Goal: Task Accomplishment & Management: Use online tool/utility

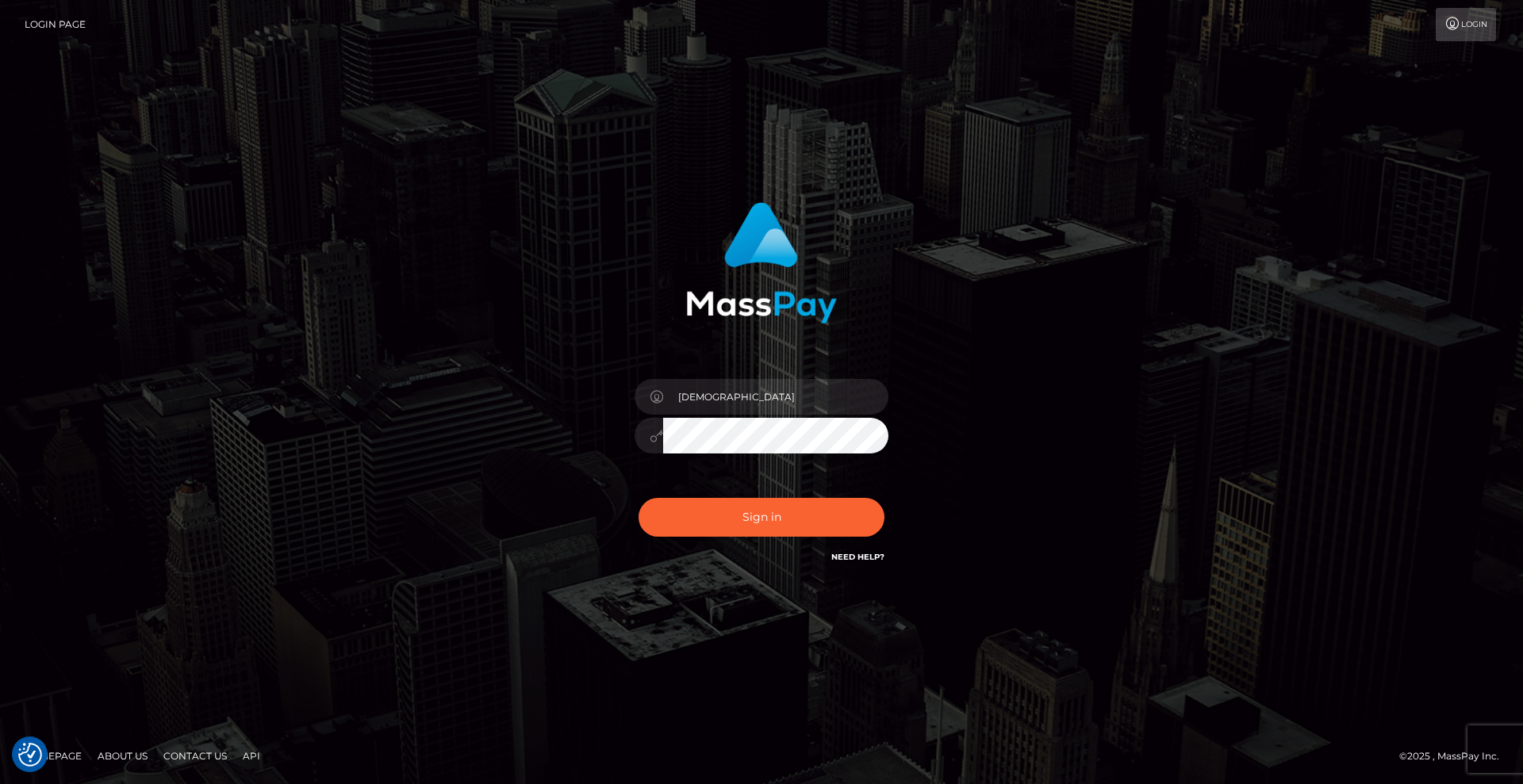
click at [836, 523] on button "Sign in" at bounding box center [761, 517] width 246 height 39
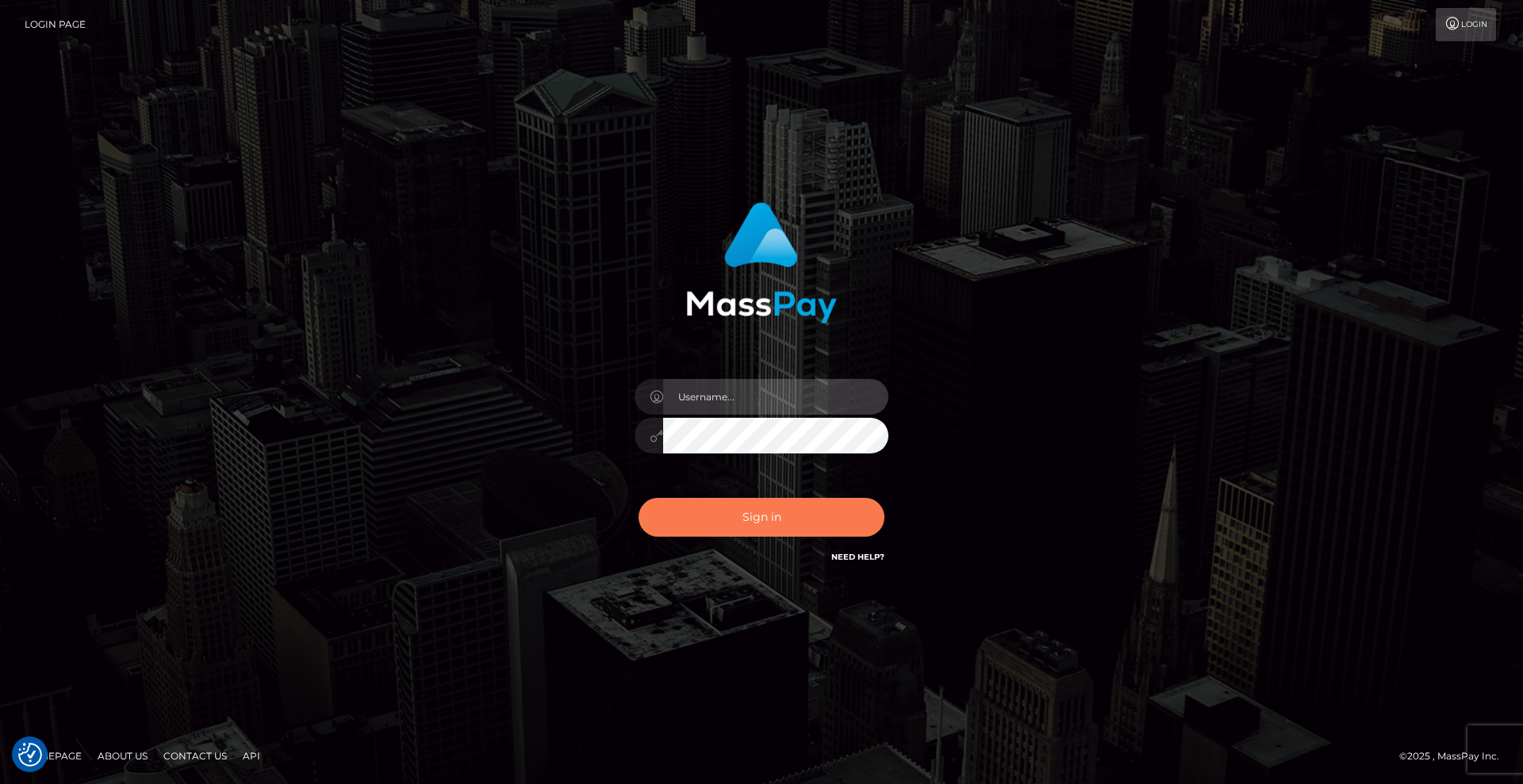
type input "Lady"
click at [801, 520] on button "Sign in" at bounding box center [761, 517] width 246 height 39
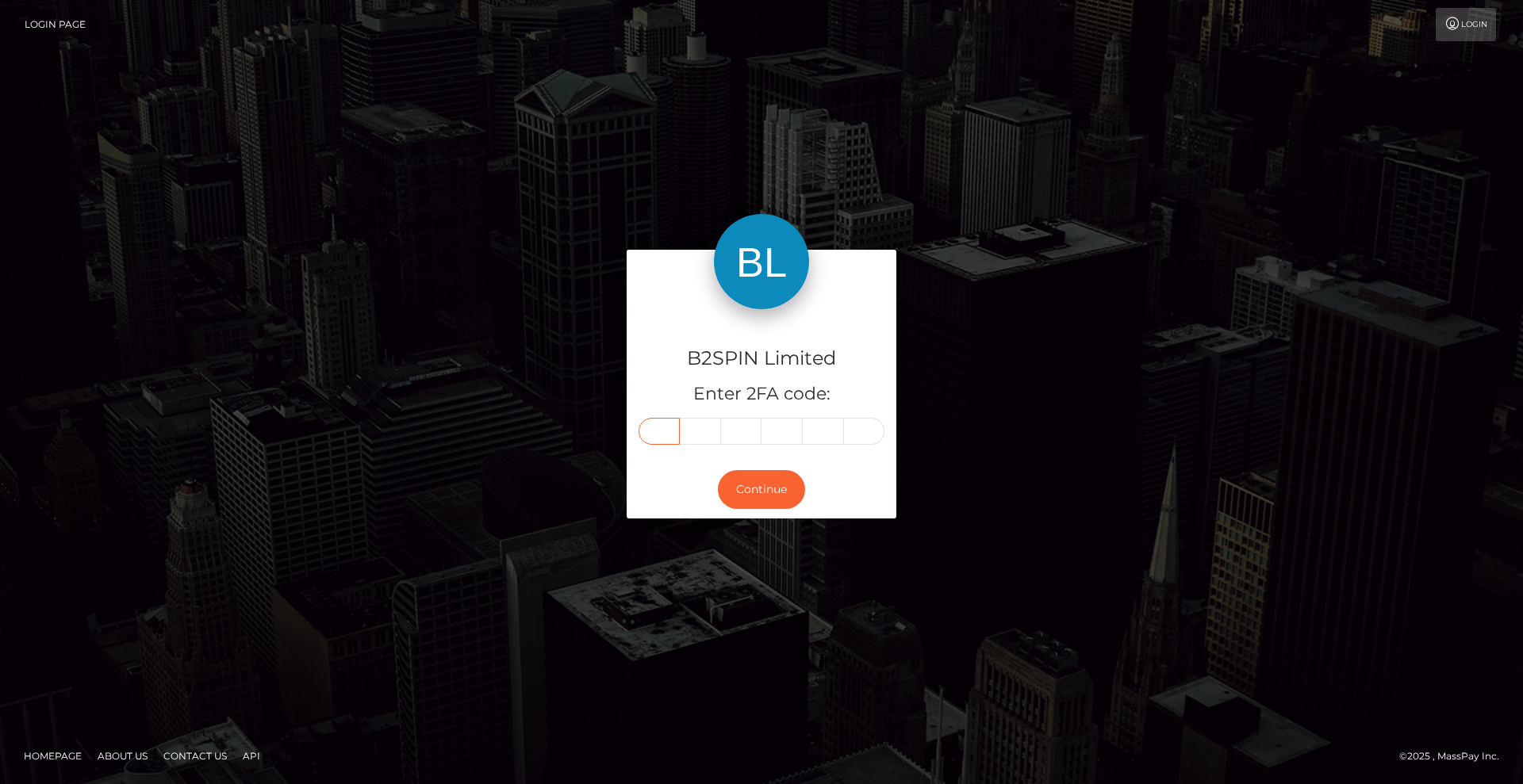
click at [668, 447] on div "B2SPIN Limited Enter 2FA code:" at bounding box center [761, 384] width 269 height 152
type input "7"
type input "0"
type input "9"
type input "7"
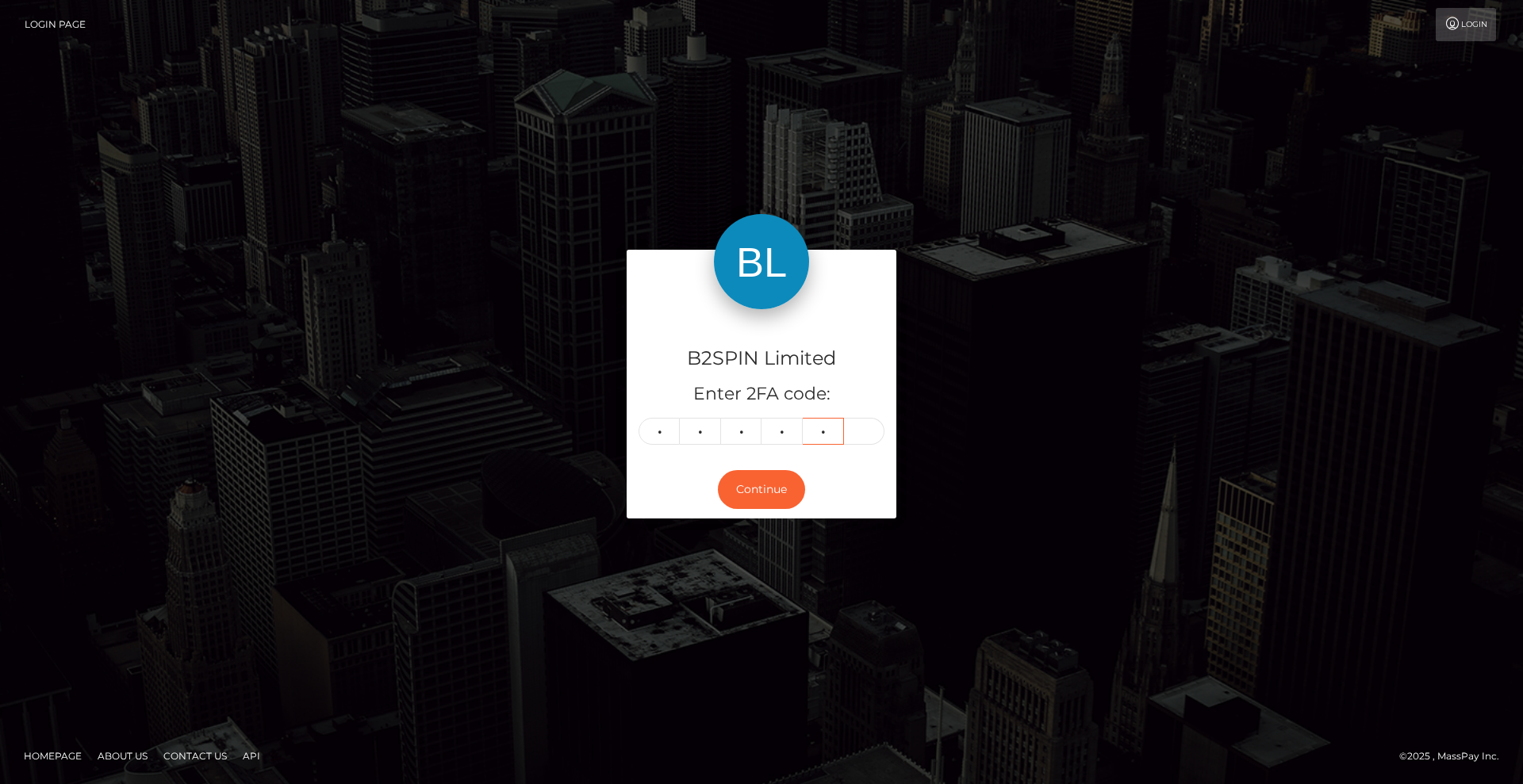
type input "8"
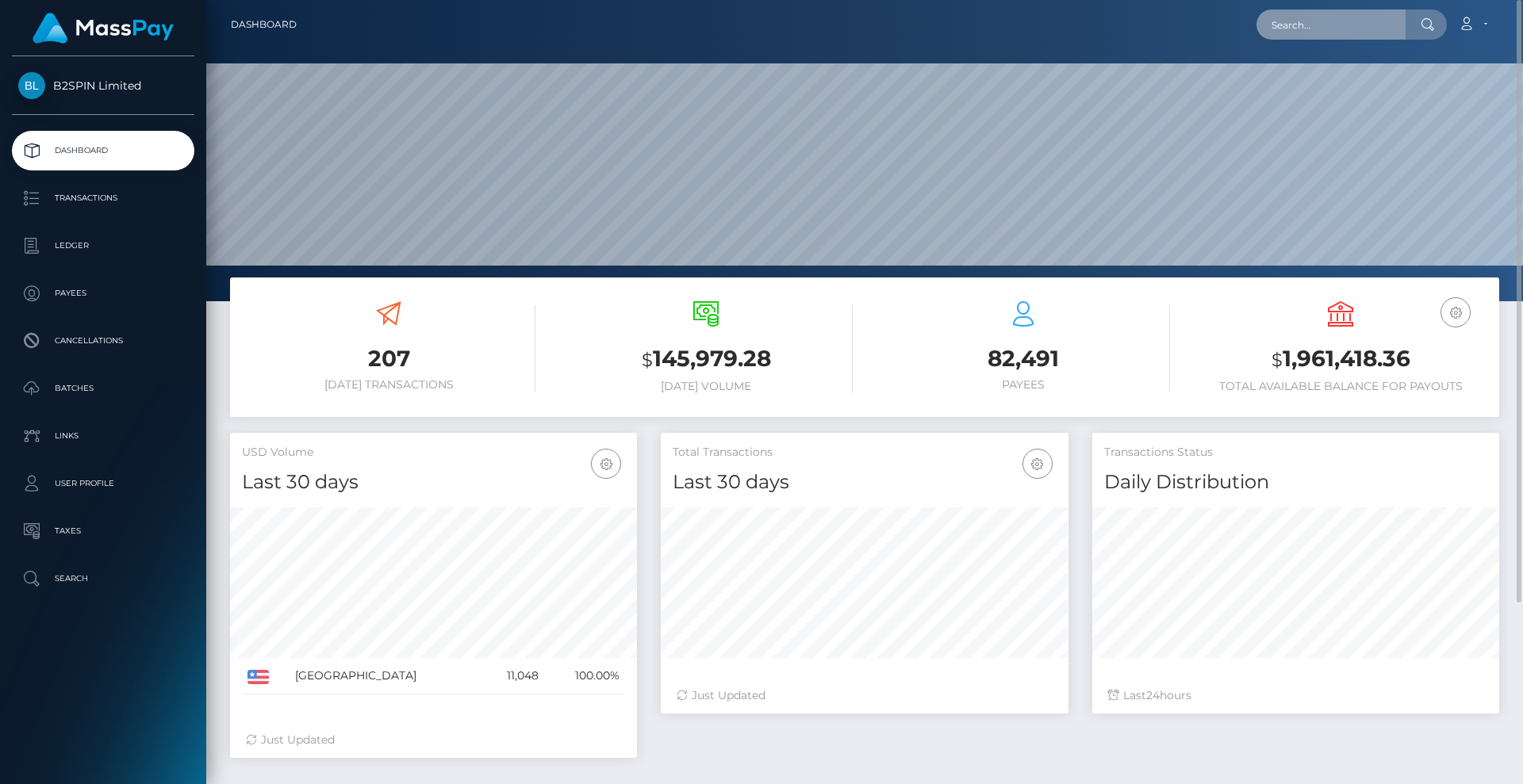
click at [1338, 27] on input "text" at bounding box center [1331, 24] width 150 height 30
paste input "7dee30b2-2fb5-4bad-905b-d0883fe67983"
type input "7dee30b2-2fb5-4bad-905b-d0883fe67983"
click at [1321, 74] on div "Loading... Loading..." at bounding box center [1319, 61] width 127 height 40
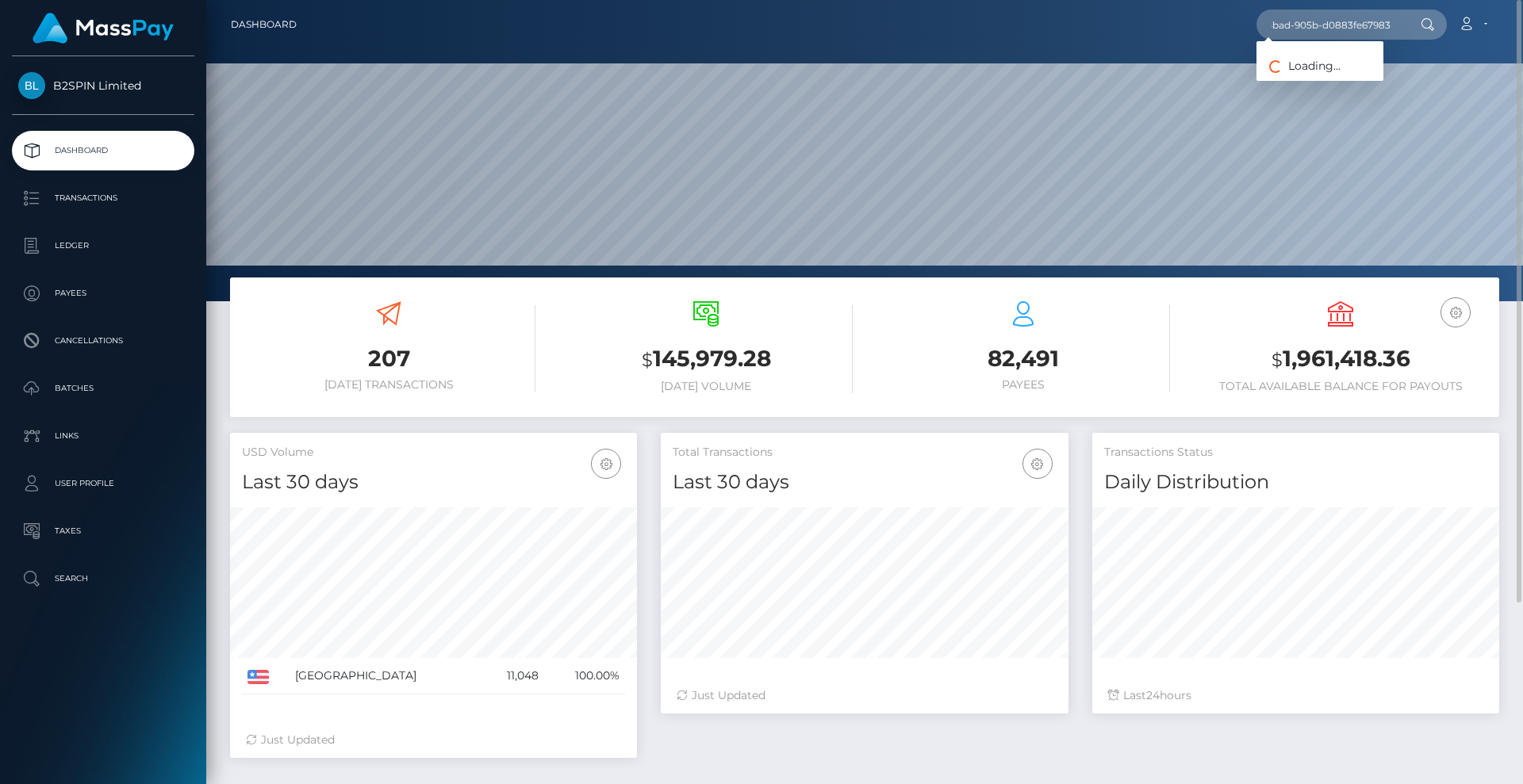
scroll to position [0, 0]
click at [1334, 28] on input "7dee30b2-2fb5-4bad-905b-d0883fe67983" at bounding box center [1331, 24] width 150 height 30
click at [1333, 87] on link "ROLINDA PATRICE LITTLE" at bounding box center [1319, 82] width 127 height 30
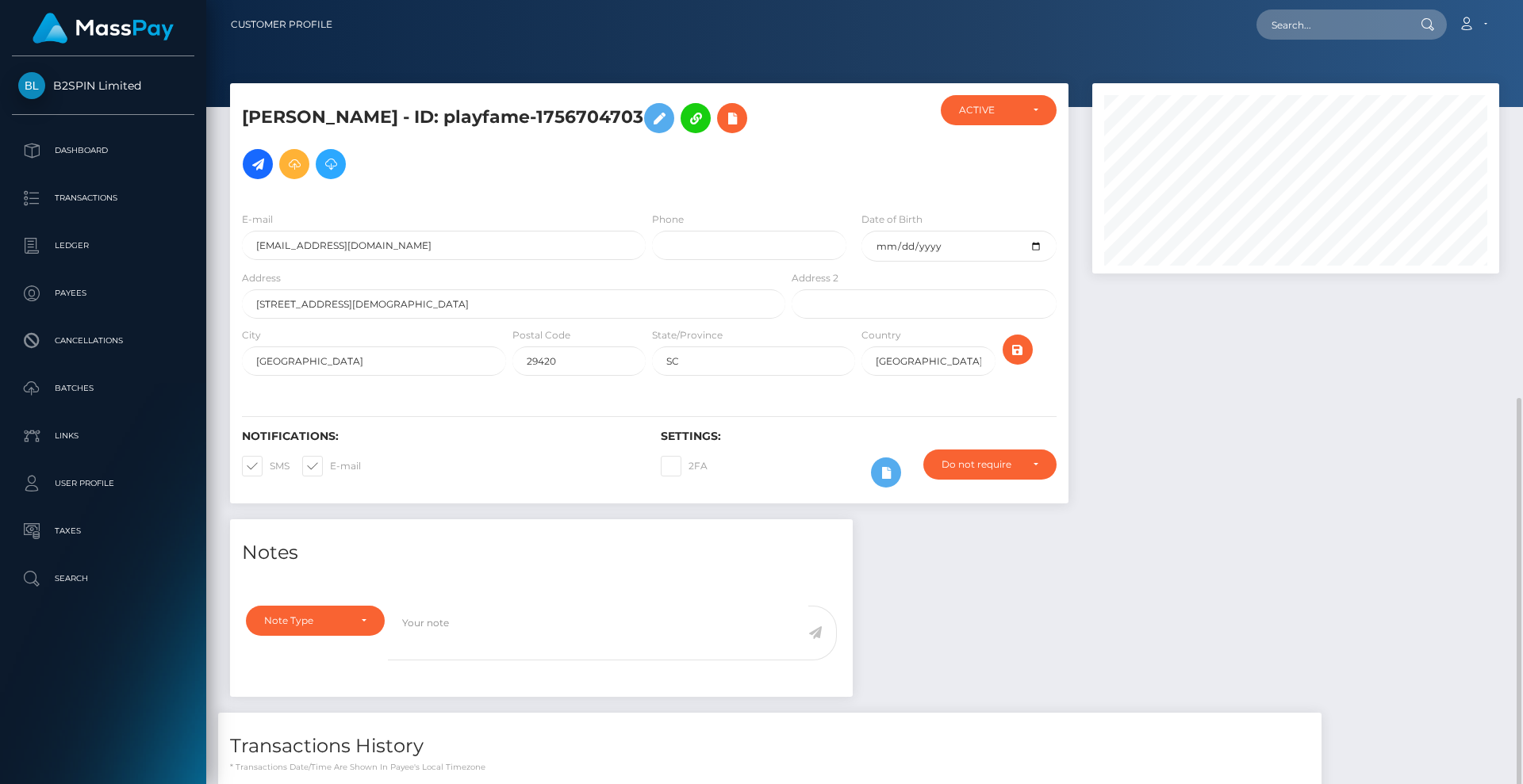
scroll to position [190, 408]
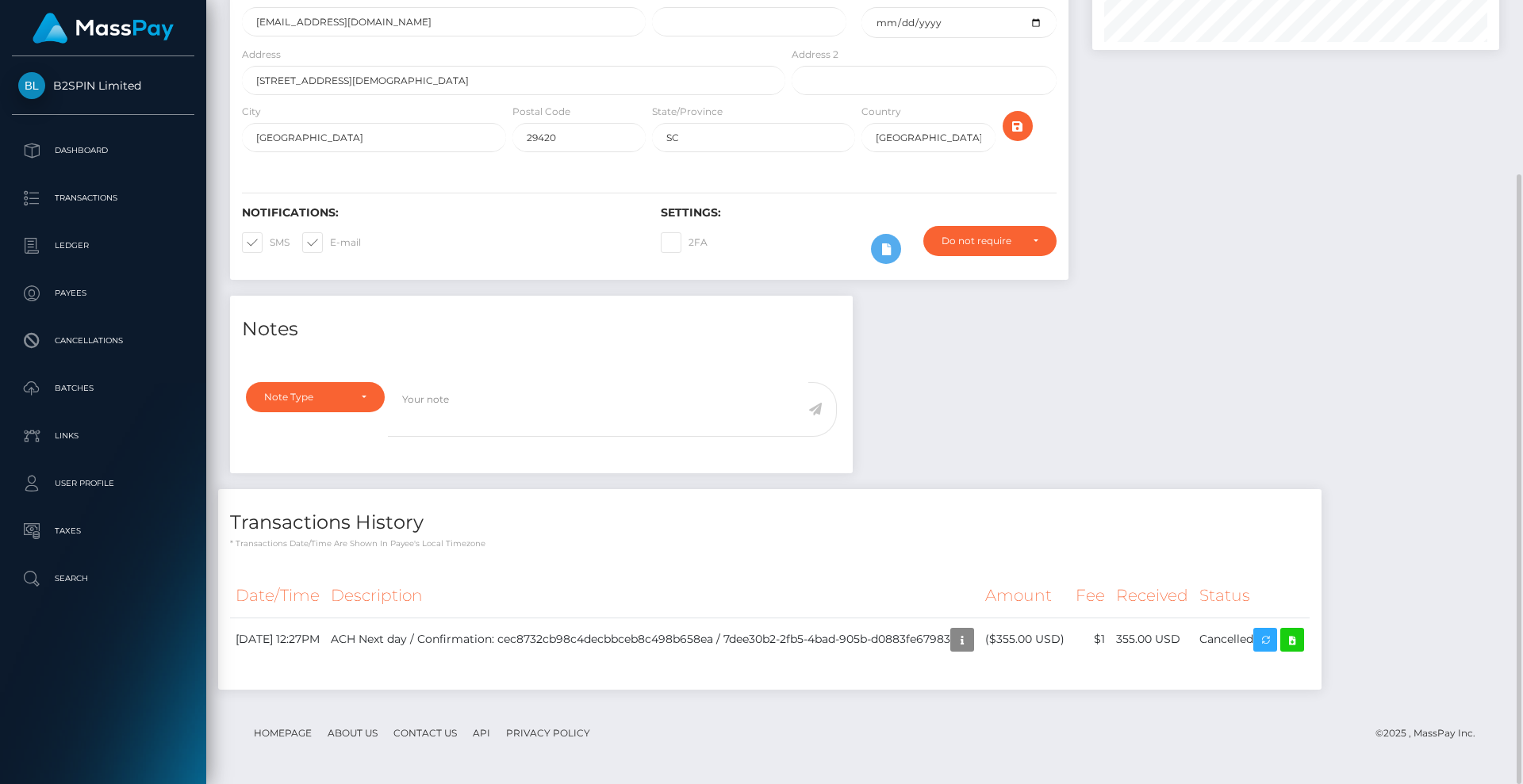
click at [1228, 398] on div "Notes Note Type Compliance Clear Compliance General Note Type" at bounding box center [865, 500] width 1293 height 410
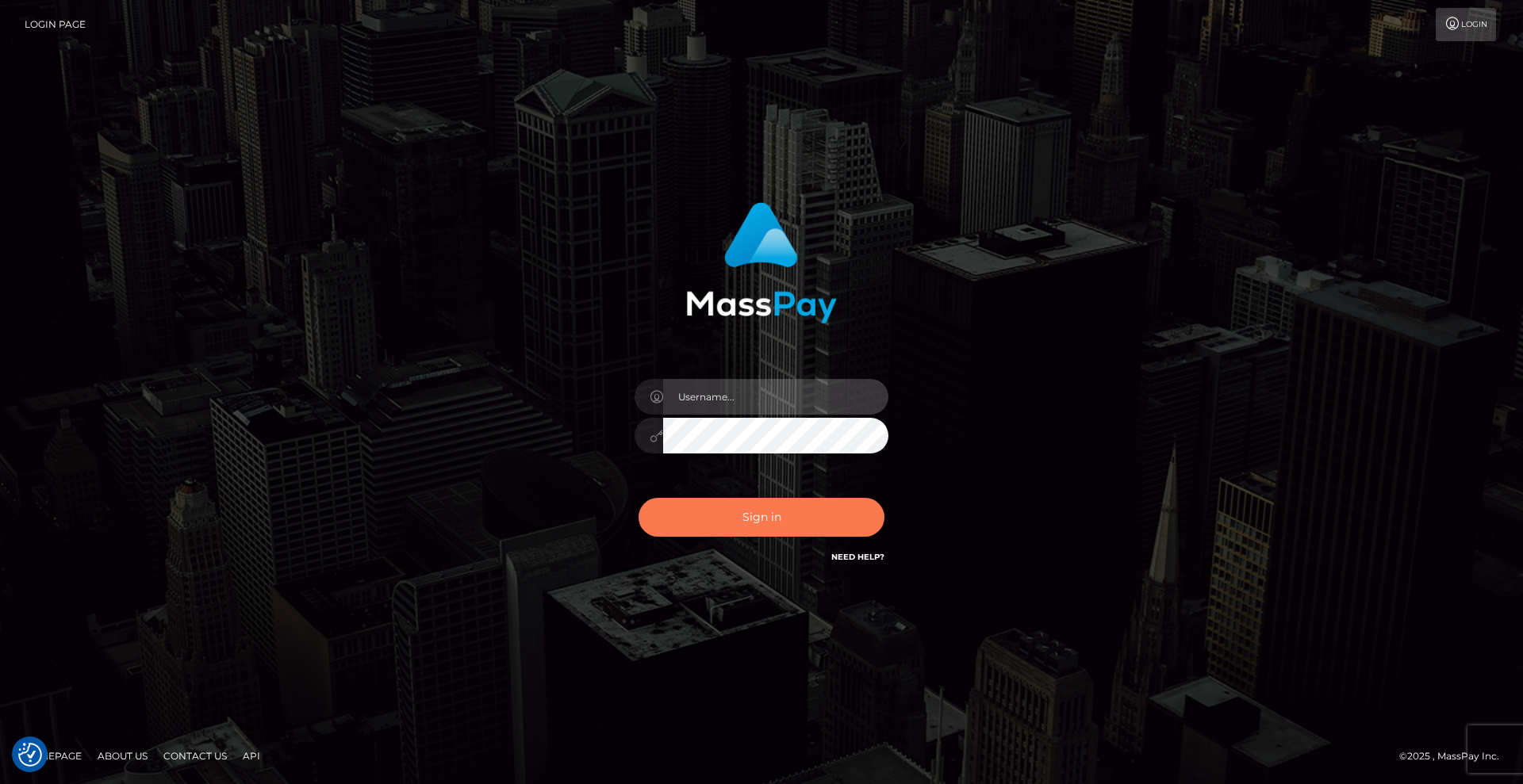
type input "[DEMOGRAPHIC_DATA]"
click at [811, 520] on button "Sign in" at bounding box center [761, 517] width 246 height 39
type input "[DEMOGRAPHIC_DATA]"
click at [758, 519] on button "Sign in" at bounding box center [761, 517] width 246 height 39
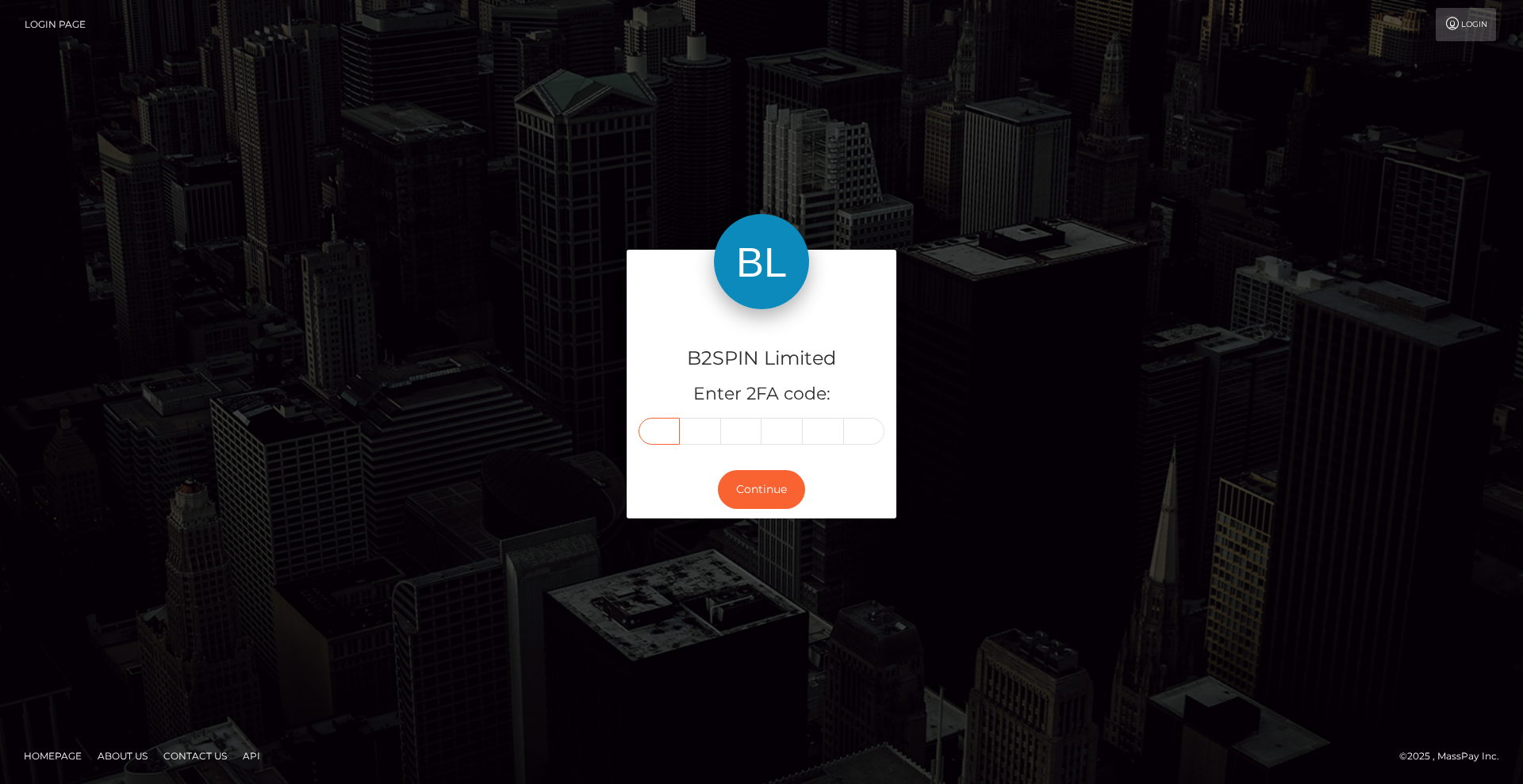
click at [669, 440] on input "text" at bounding box center [659, 431] width 41 height 27
type input "5"
type input "0"
type input "5"
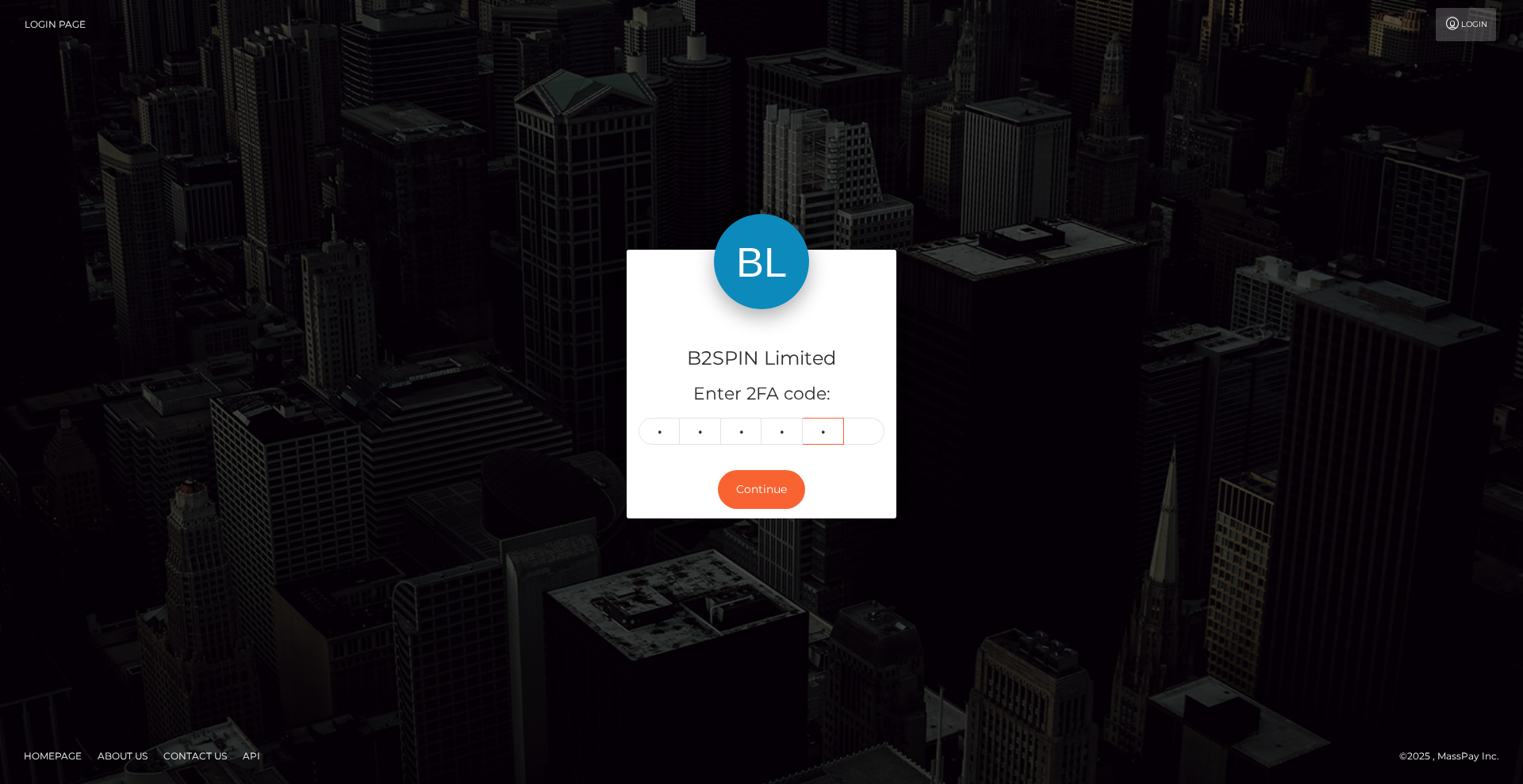
type input "3"
type input "1"
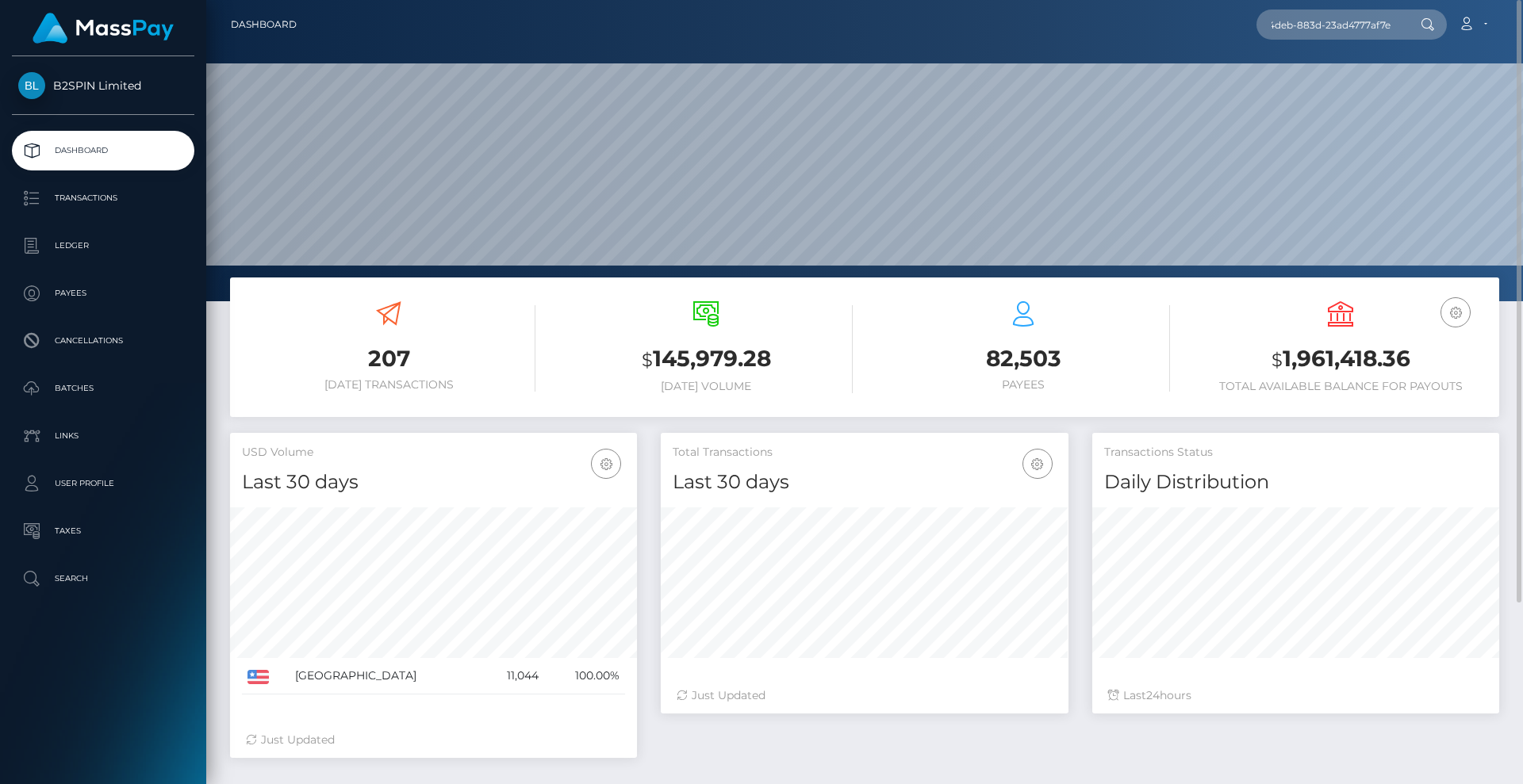
click at [1393, 26] on input "d4d2b325-c7b9-4deb-883d-23ad4777af7e" at bounding box center [1331, 24] width 150 height 30
type input "d4d2b325-c7b9-4deb-883d-23ad4777af7e"
click at [1326, 72] on link "[PERSON_NAME]" at bounding box center [1319, 82] width 127 height 30
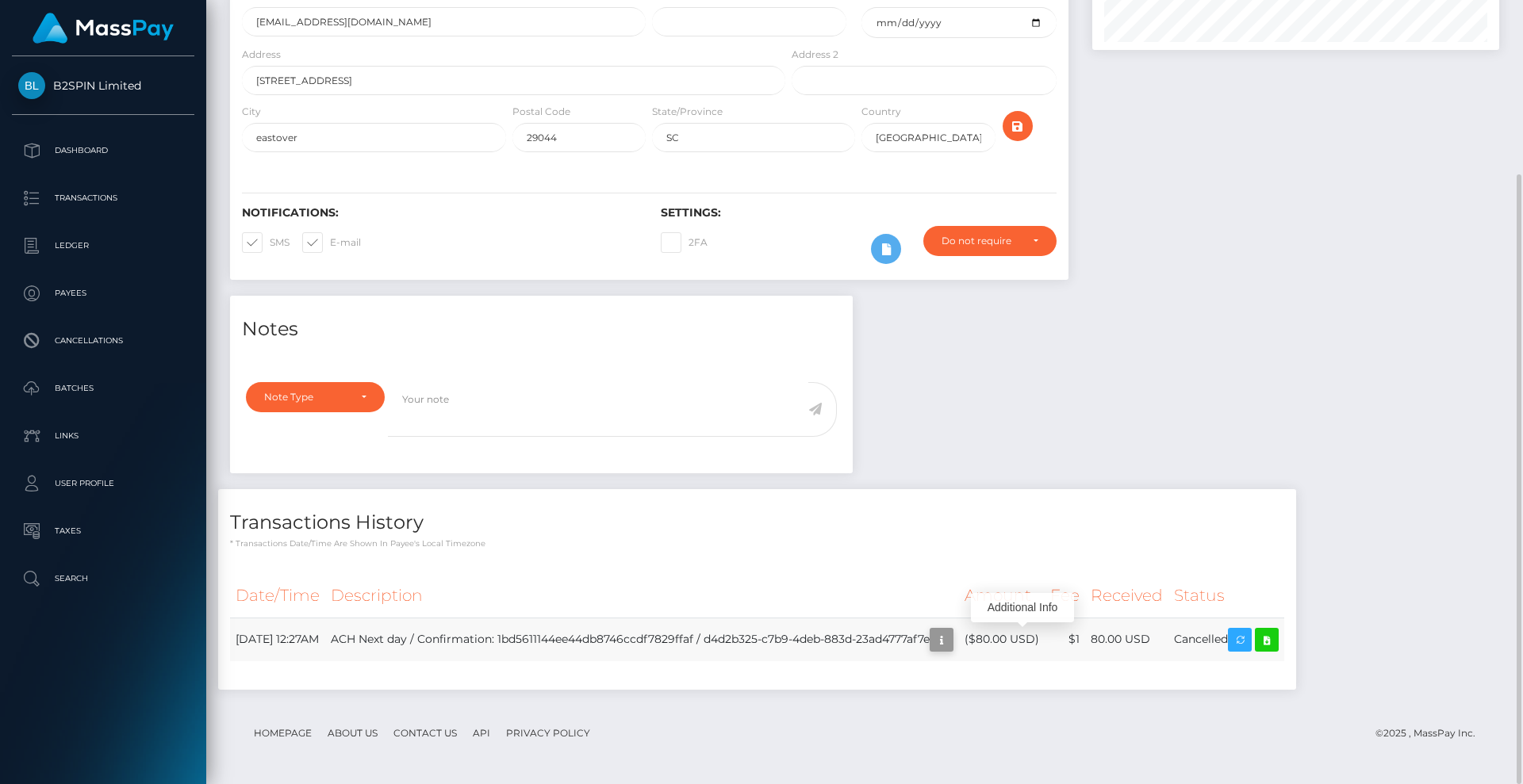
scroll to position [190, 408]
click at [951, 636] on icon "button" at bounding box center [941, 640] width 19 height 20
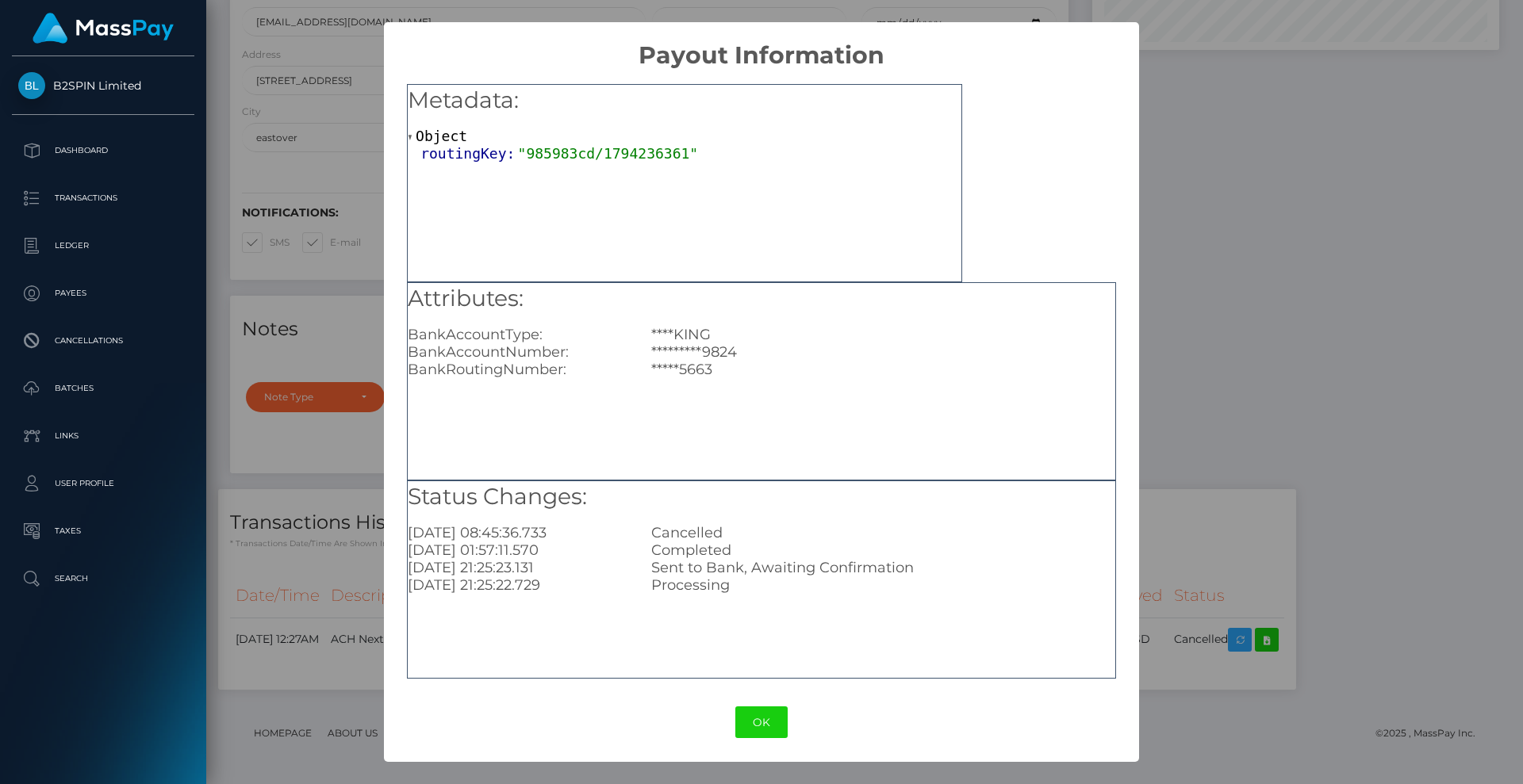
click at [1342, 304] on div "× Payout Information Metadata: Object routingKey: "985983cd/1794236361" Attribu…" at bounding box center [761, 392] width 1523 height 784
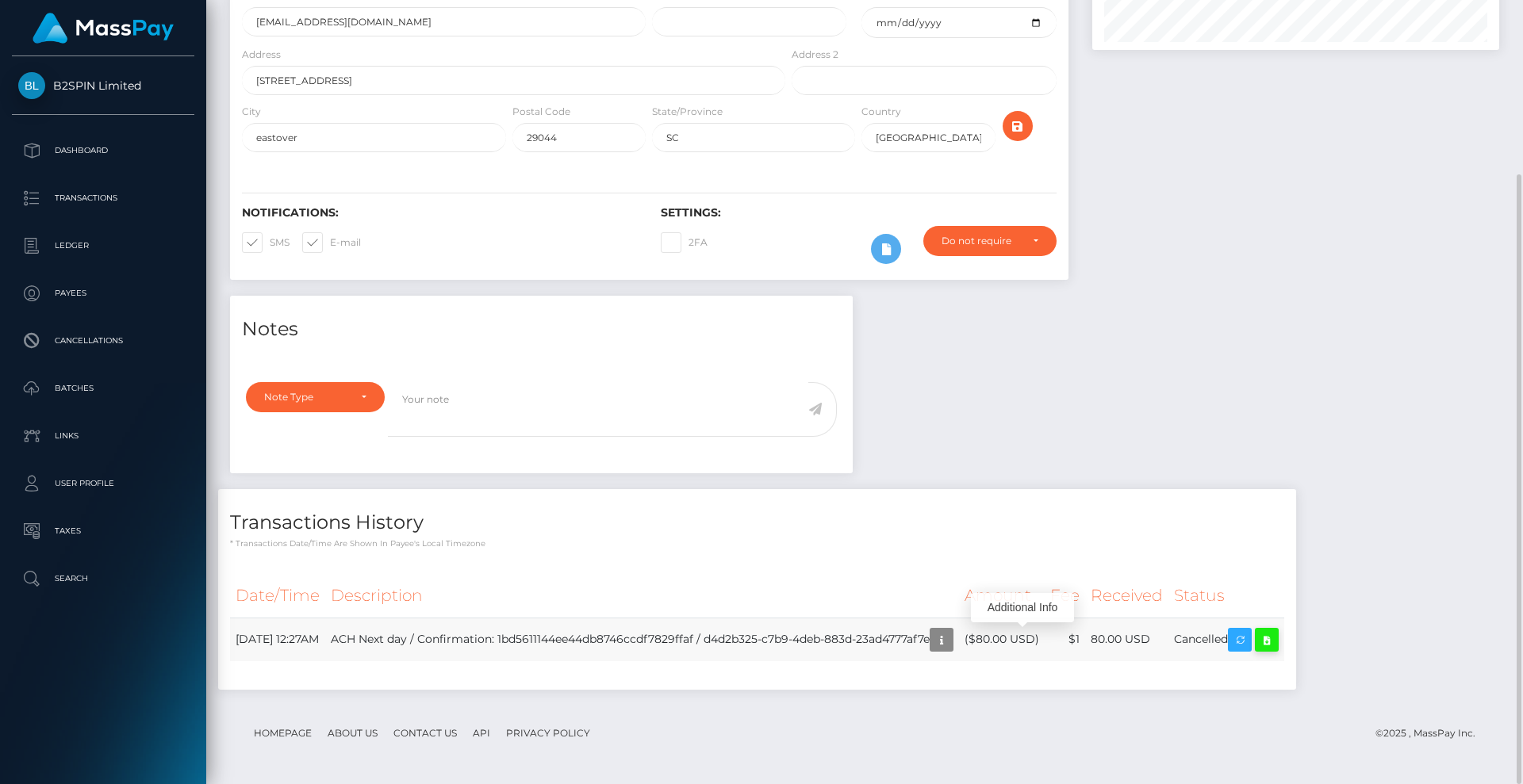
click at [1276, 644] on icon at bounding box center [1266, 640] width 19 height 20
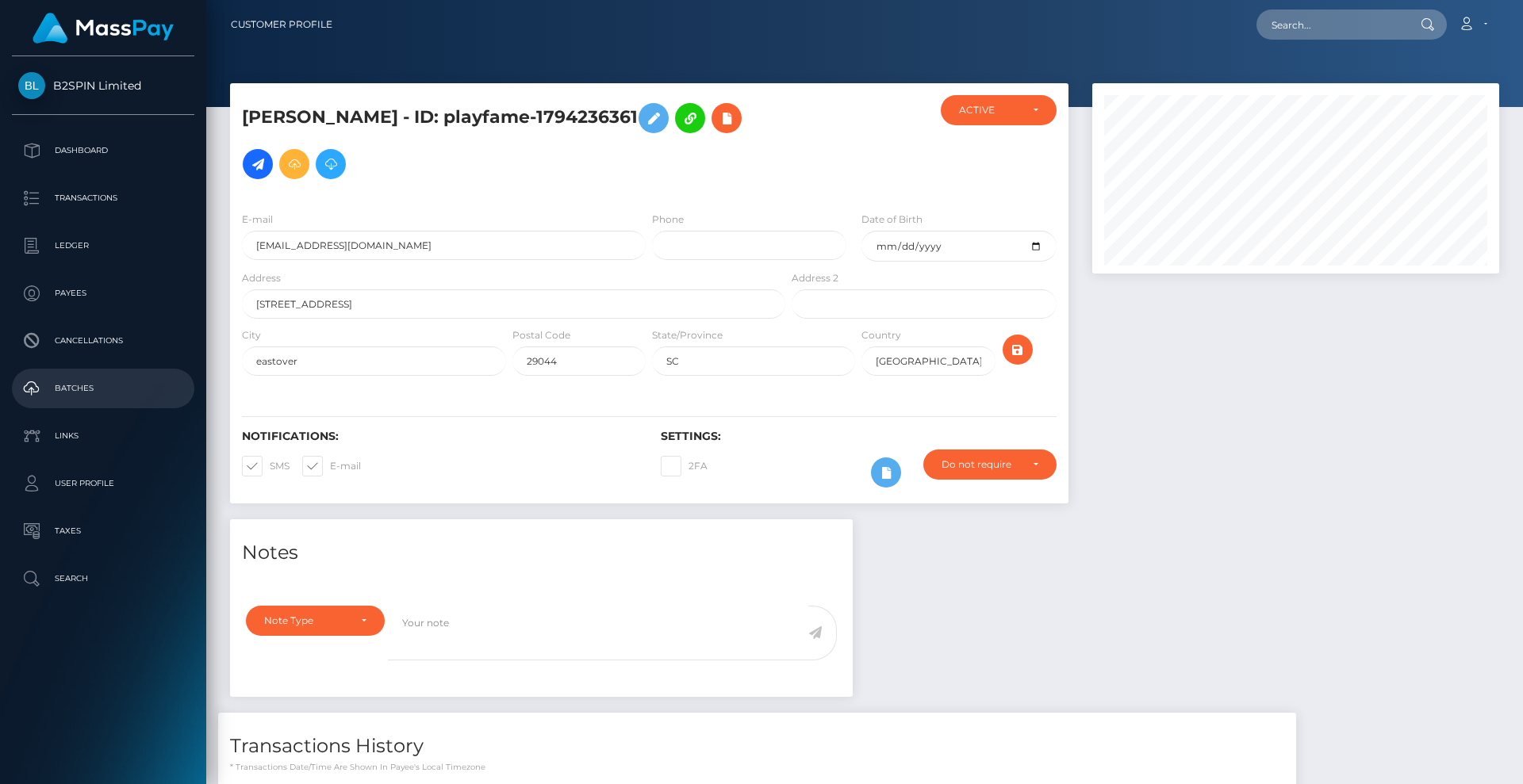
click at [106, 386] on p "Batches" at bounding box center [103, 388] width 169 height 23
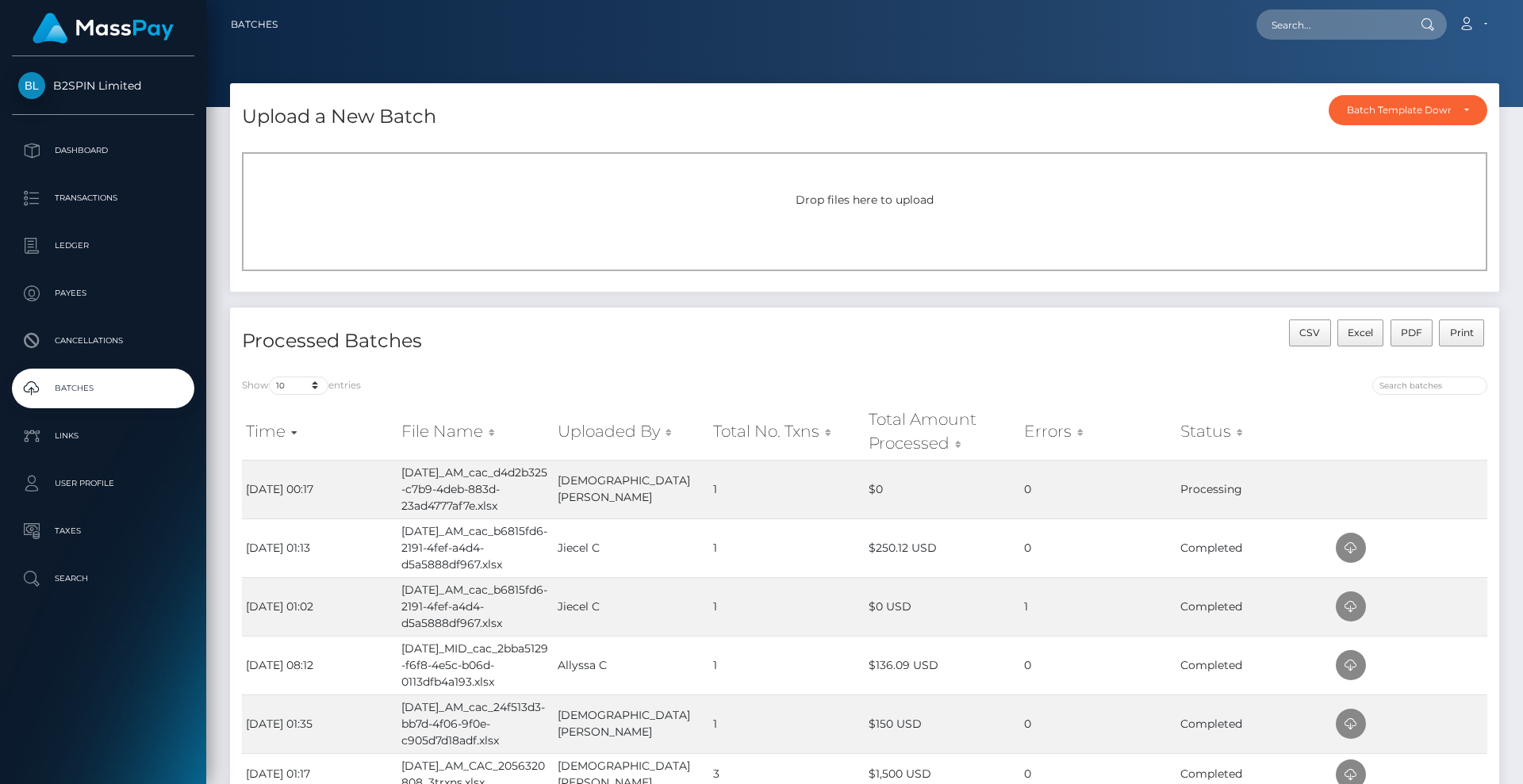
click at [1126, 48] on nav "Batches Loading... Loading..." at bounding box center [865, 24] width 1317 height 50
click at [109, 330] on p "Cancellations" at bounding box center [103, 340] width 169 height 23
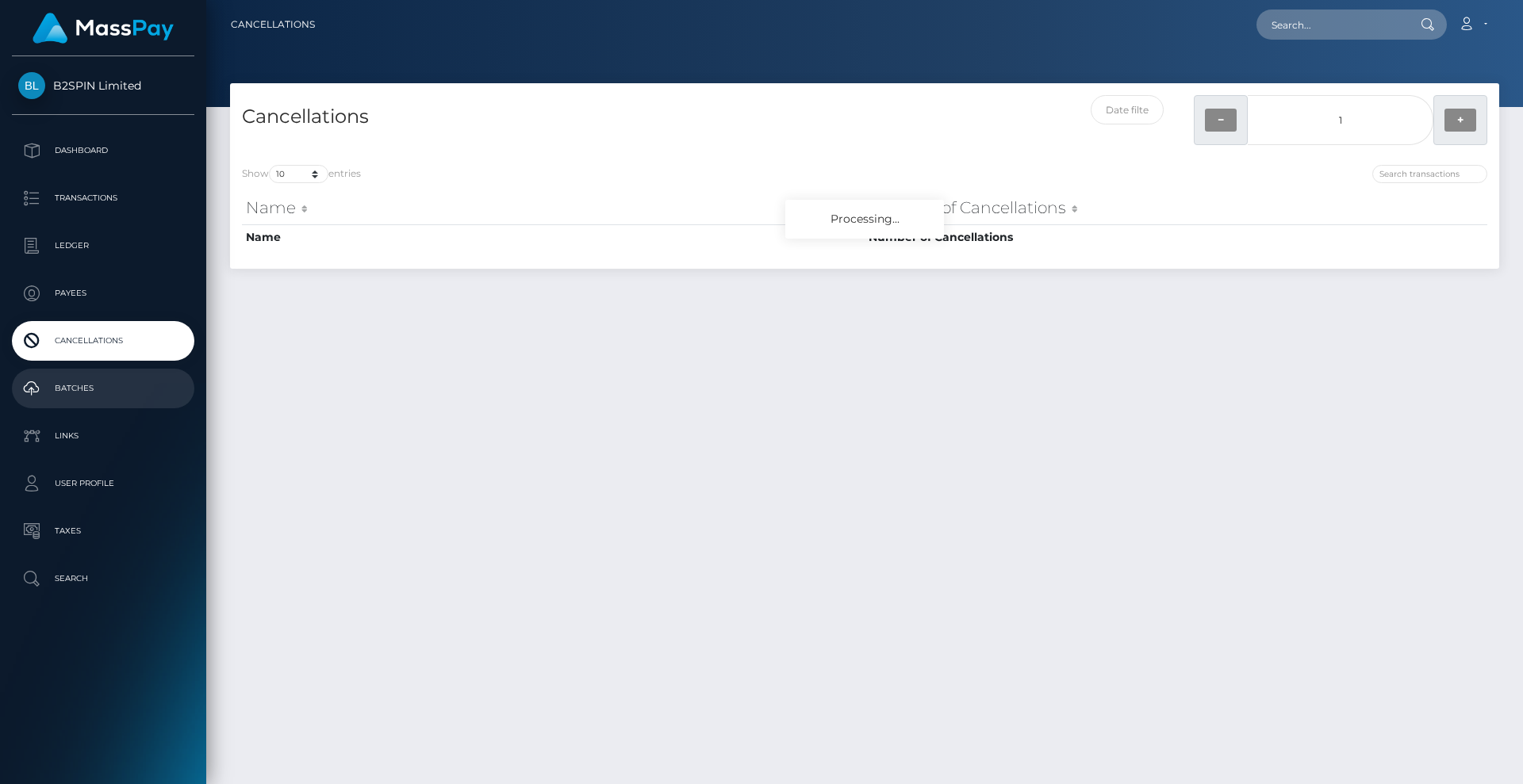
click at [89, 382] on p "Batches" at bounding box center [103, 388] width 169 height 23
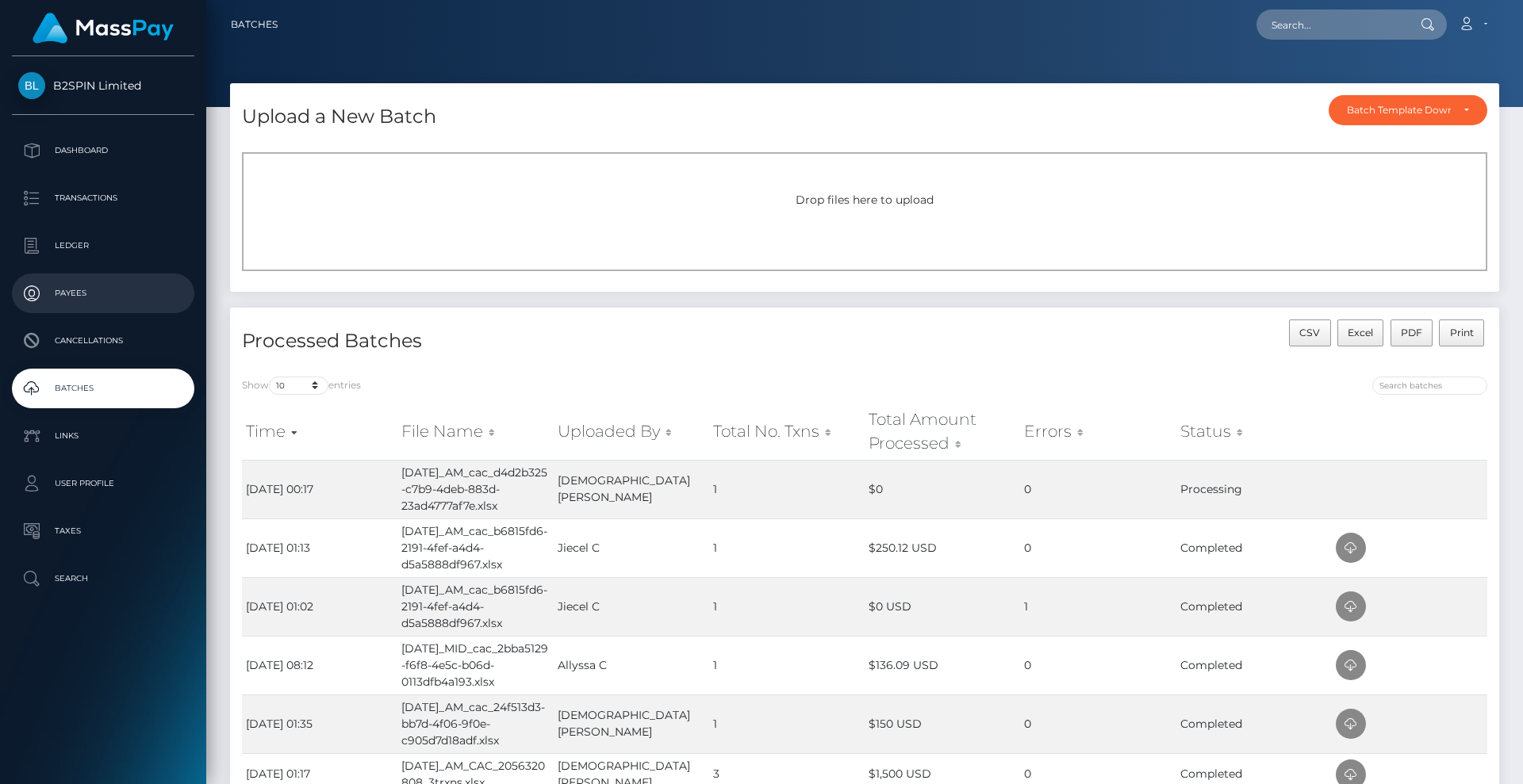
click at [86, 288] on p "Payees" at bounding box center [103, 293] width 169 height 23
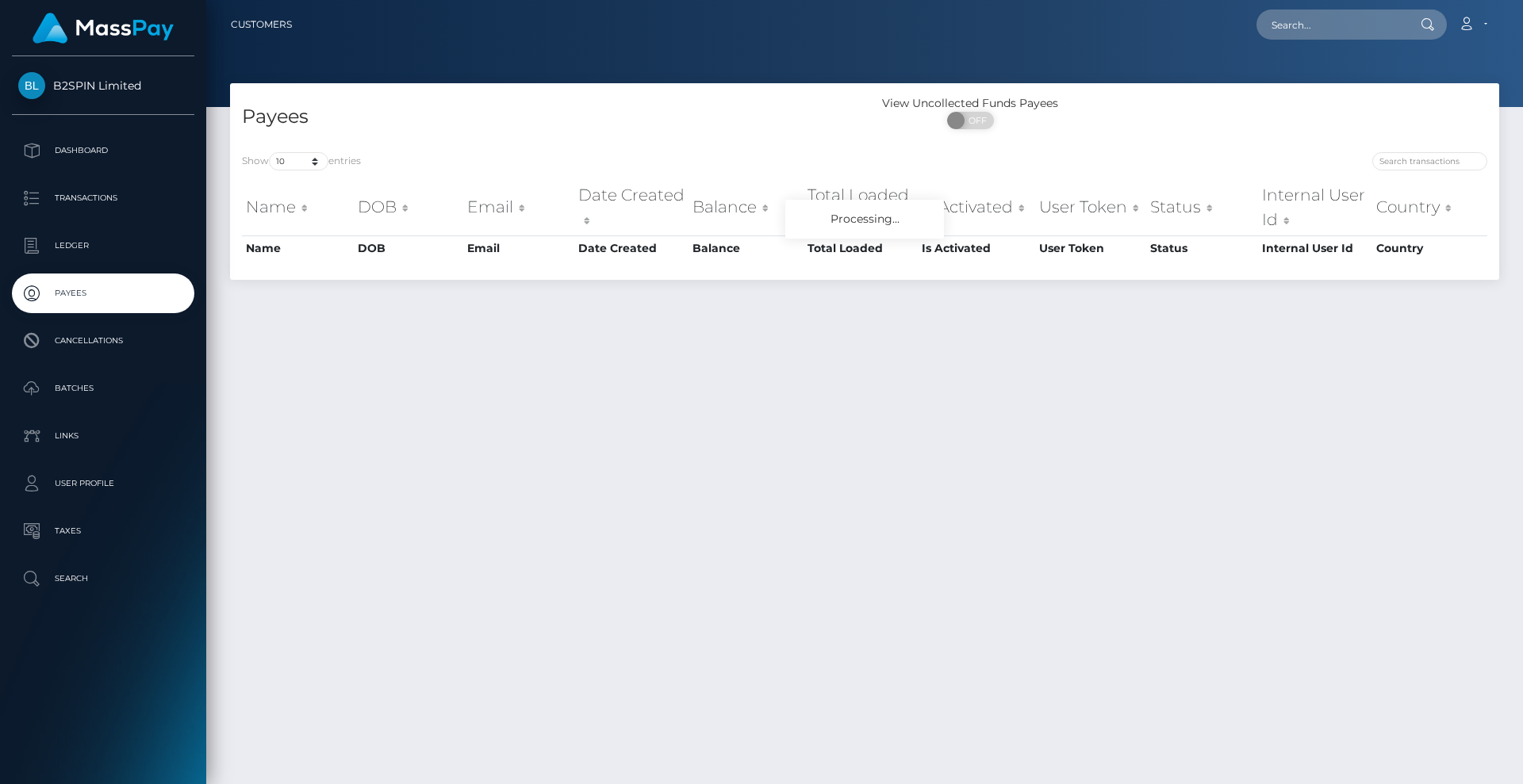
click at [103, 391] on p "Batches" at bounding box center [103, 388] width 169 height 23
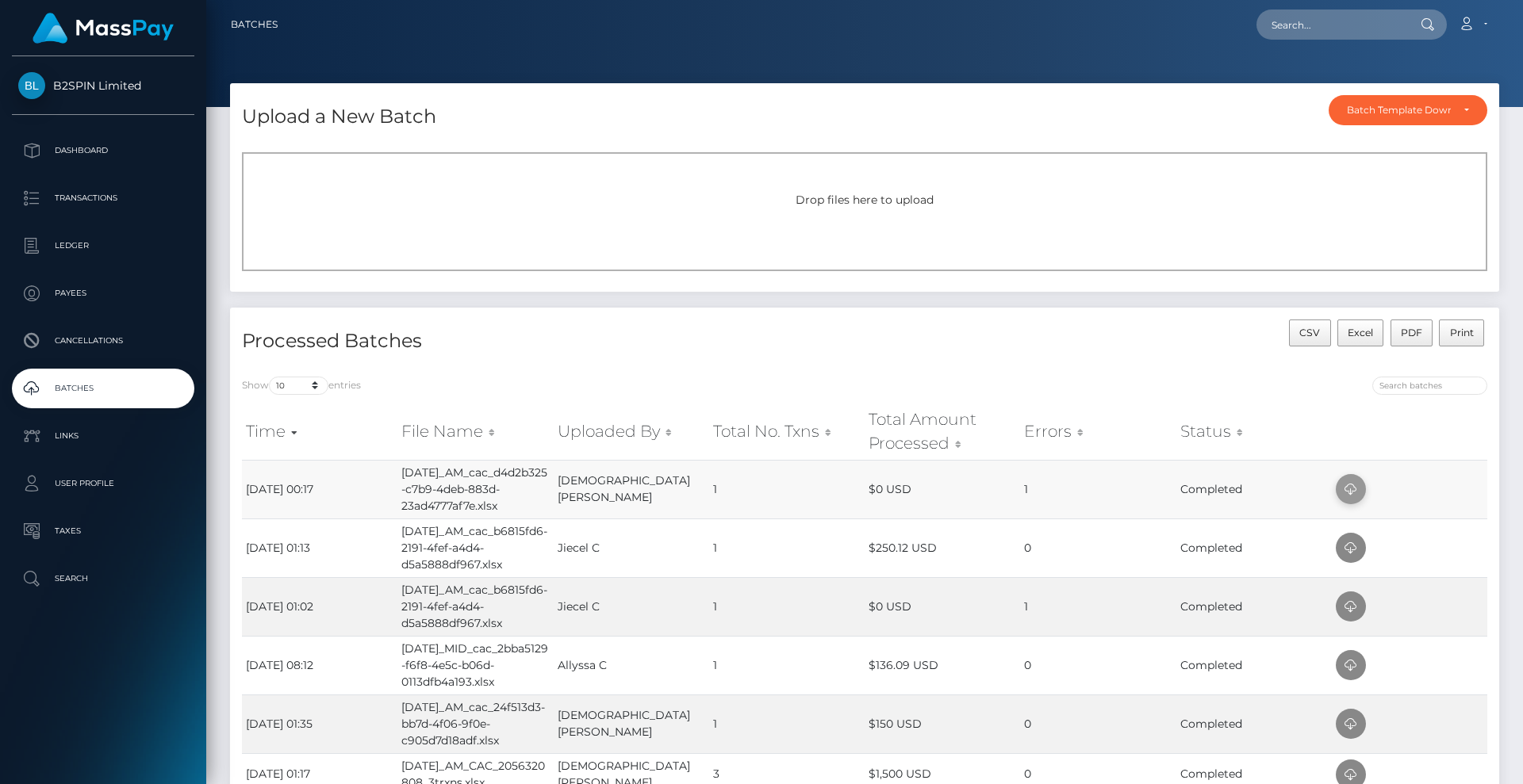
click at [1354, 491] on icon at bounding box center [1350, 490] width 19 height 20
click at [1355, 612] on icon at bounding box center [1350, 607] width 19 height 20
click at [1352, 547] on icon at bounding box center [1350, 548] width 19 height 20
click at [1317, 21] on input "text" at bounding box center [1331, 24] width 150 height 30
click at [1256, 58] on div at bounding box center [865, 53] width 1317 height 107
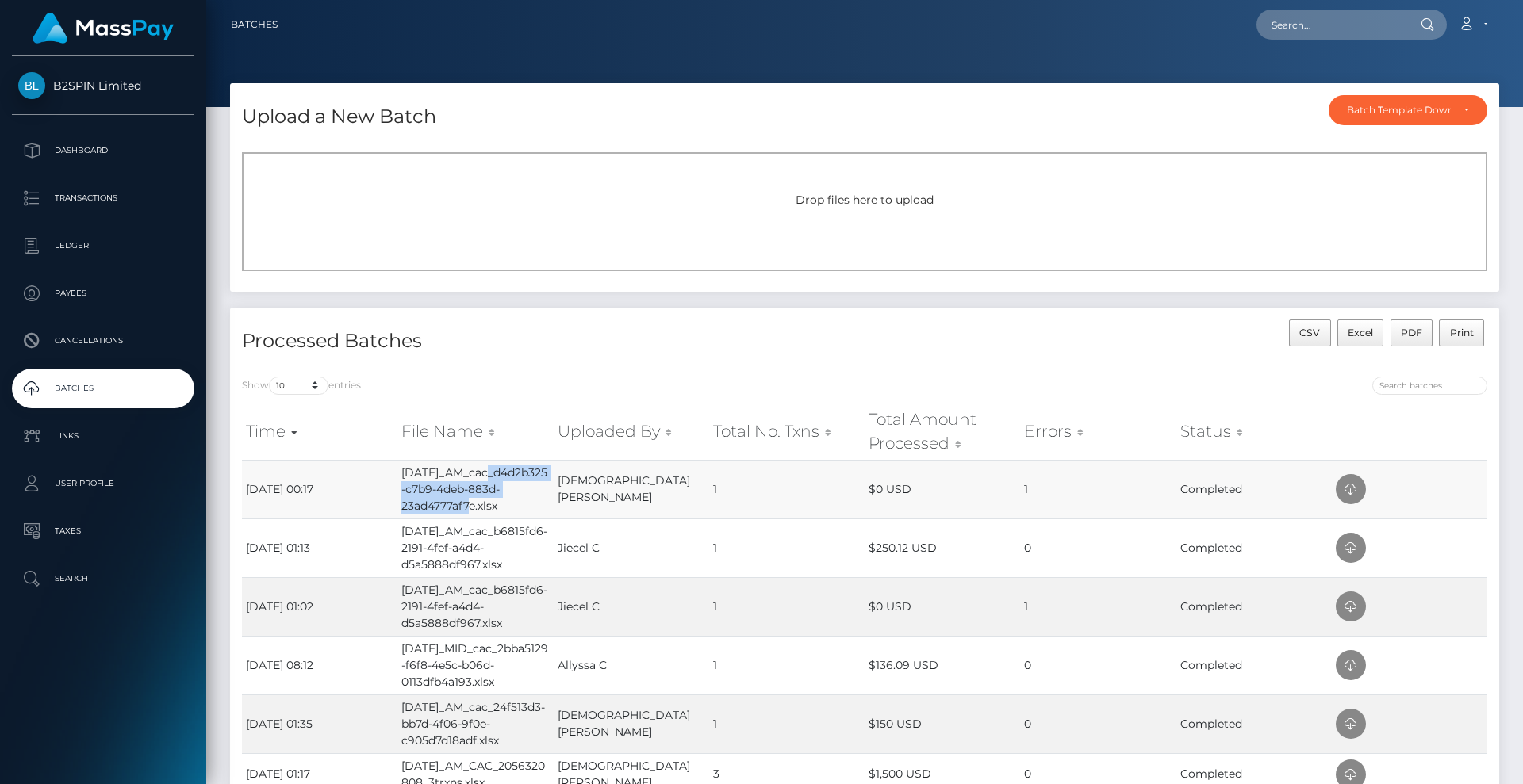
drag, startPoint x: 476, startPoint y: 507, endPoint x: 494, endPoint y: 475, distance: 36.7
click at [494, 475] on td "Oct04_AM_cac_d4d2b325-c7b9-4deb-883d-23ad4777af7e.xlsx" at bounding box center [475, 489] width 156 height 59
copy td "d4d2b325-c7b9-4deb-883d-23ad4777af7e"
click at [1326, 29] on input "text" at bounding box center [1331, 24] width 150 height 30
paste input "d4d2b325-c7b9-4deb-883d-23ad4777af7e"
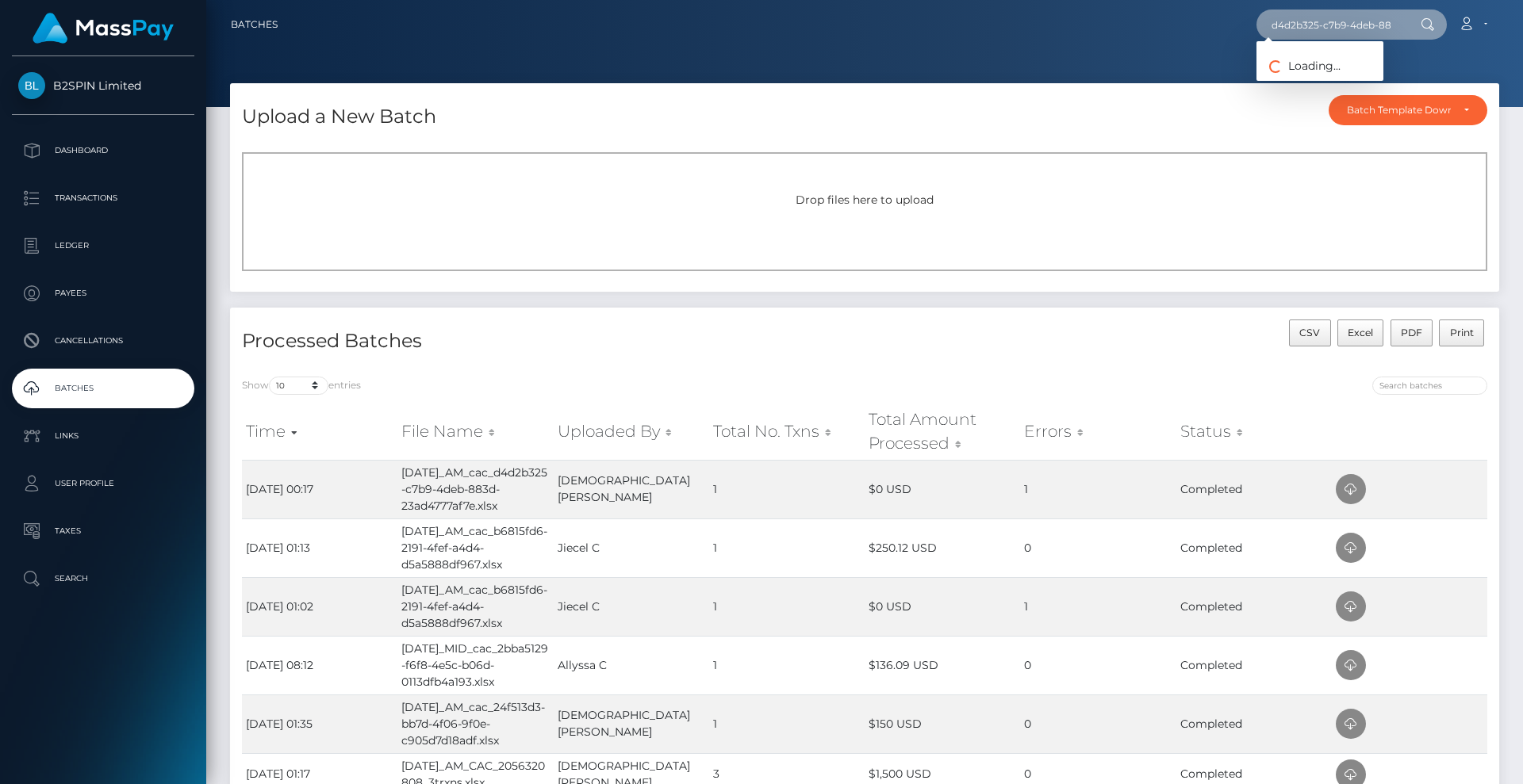
scroll to position [0, 83]
type input "d4d2b325-c7b9-4deb-883d-23ad4777af7e"
click at [1314, 83] on link "VICKIE M JOHNS" at bounding box center [1319, 82] width 127 height 30
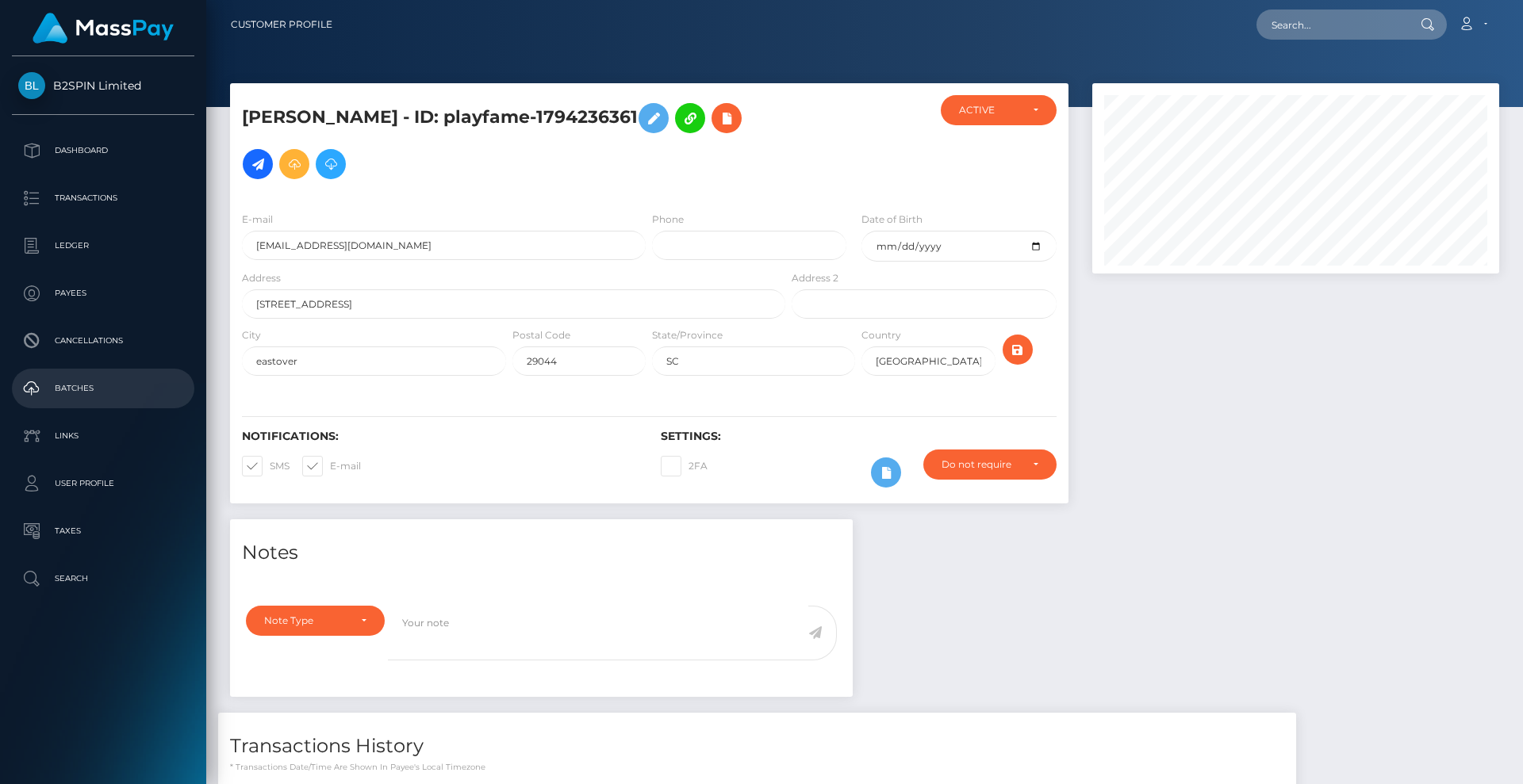
drag, startPoint x: 109, startPoint y: 386, endPoint x: 130, endPoint y: 387, distance: 21.0
click at [109, 385] on p "Batches" at bounding box center [103, 388] width 169 height 23
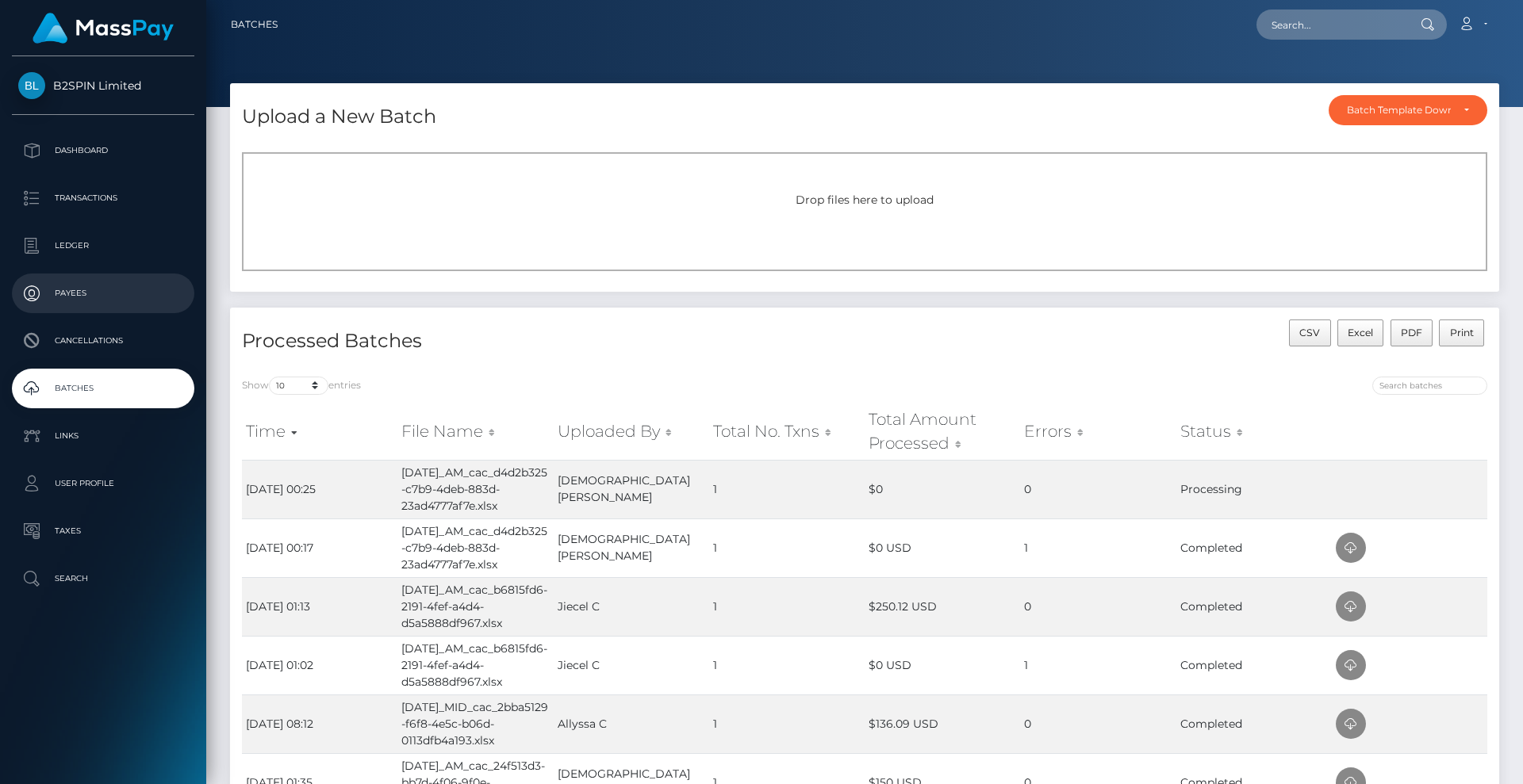
click at [110, 279] on link "Payees" at bounding box center [103, 293] width 183 height 40
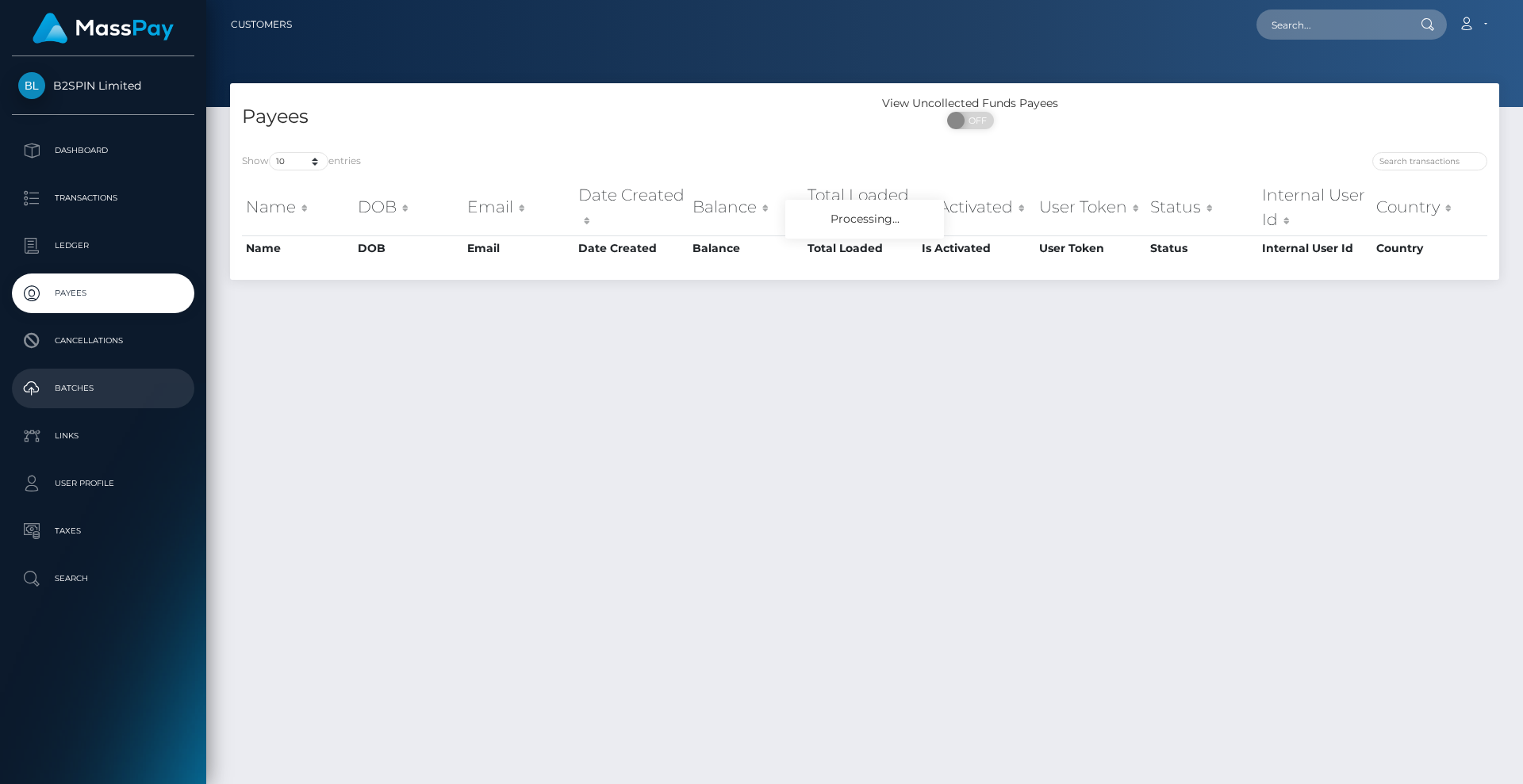
click at [110, 395] on p "Batches" at bounding box center [103, 388] width 169 height 23
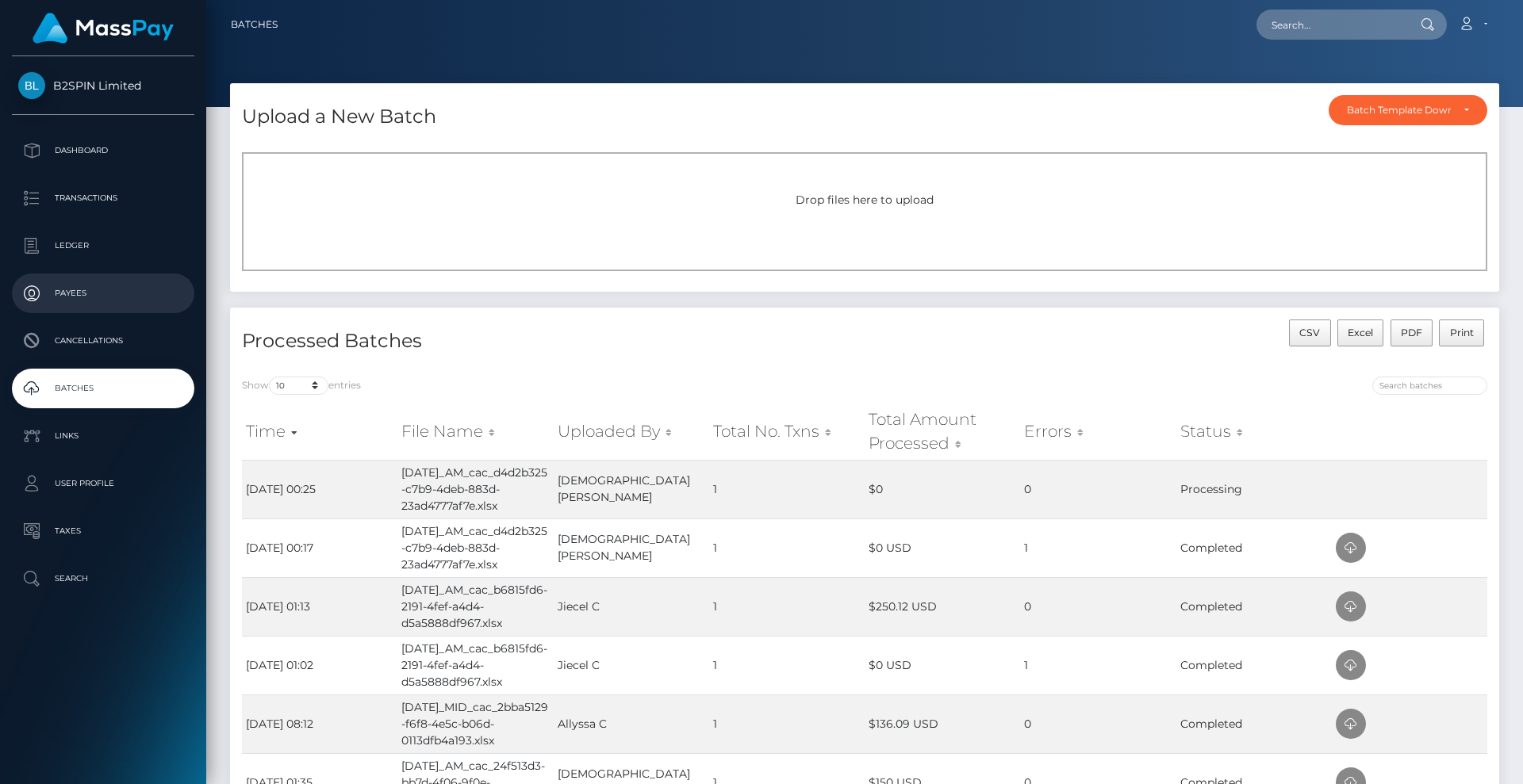
click at [117, 288] on p "Payees" at bounding box center [103, 293] width 169 height 23
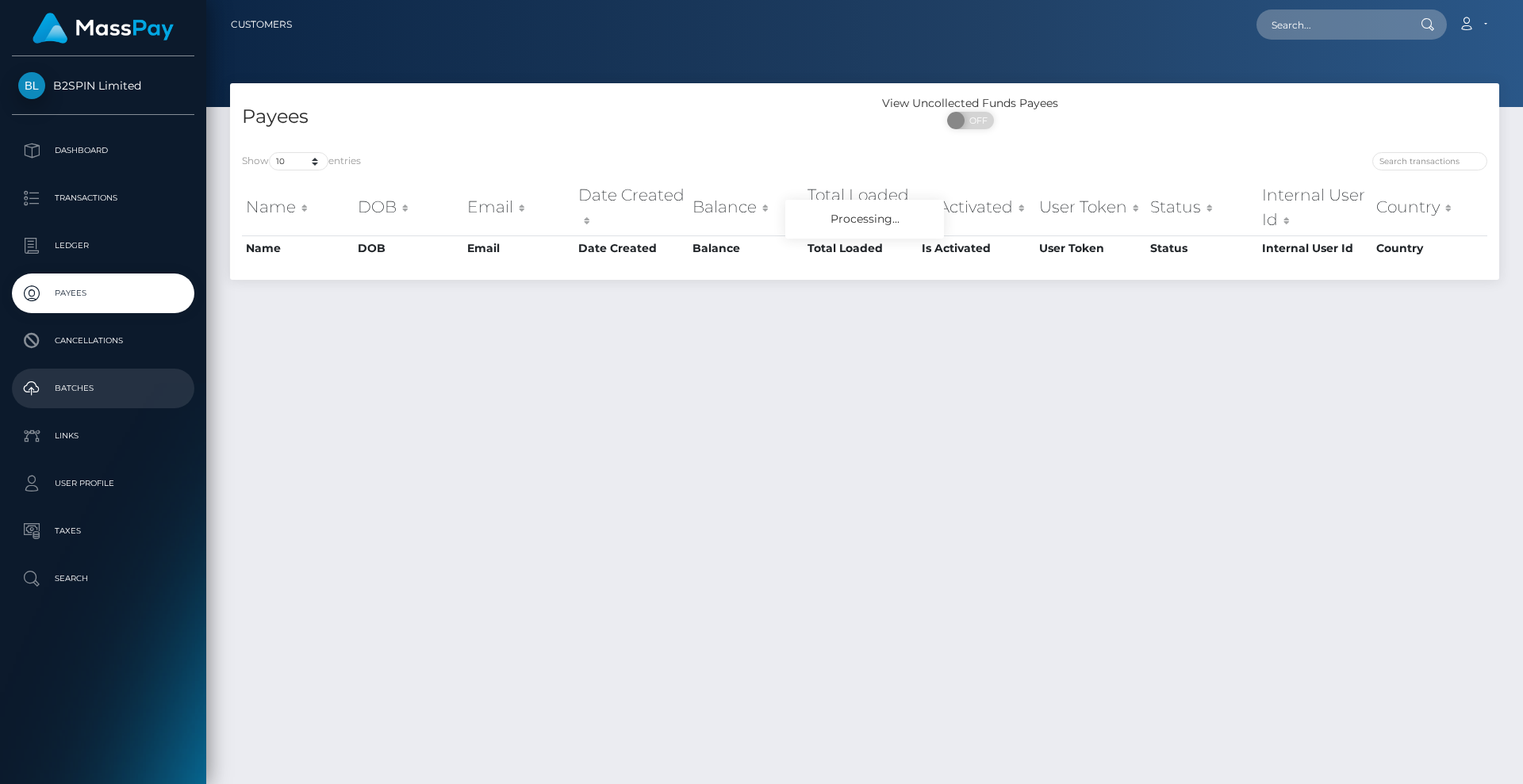
click at [116, 386] on p "Batches" at bounding box center [103, 388] width 169 height 23
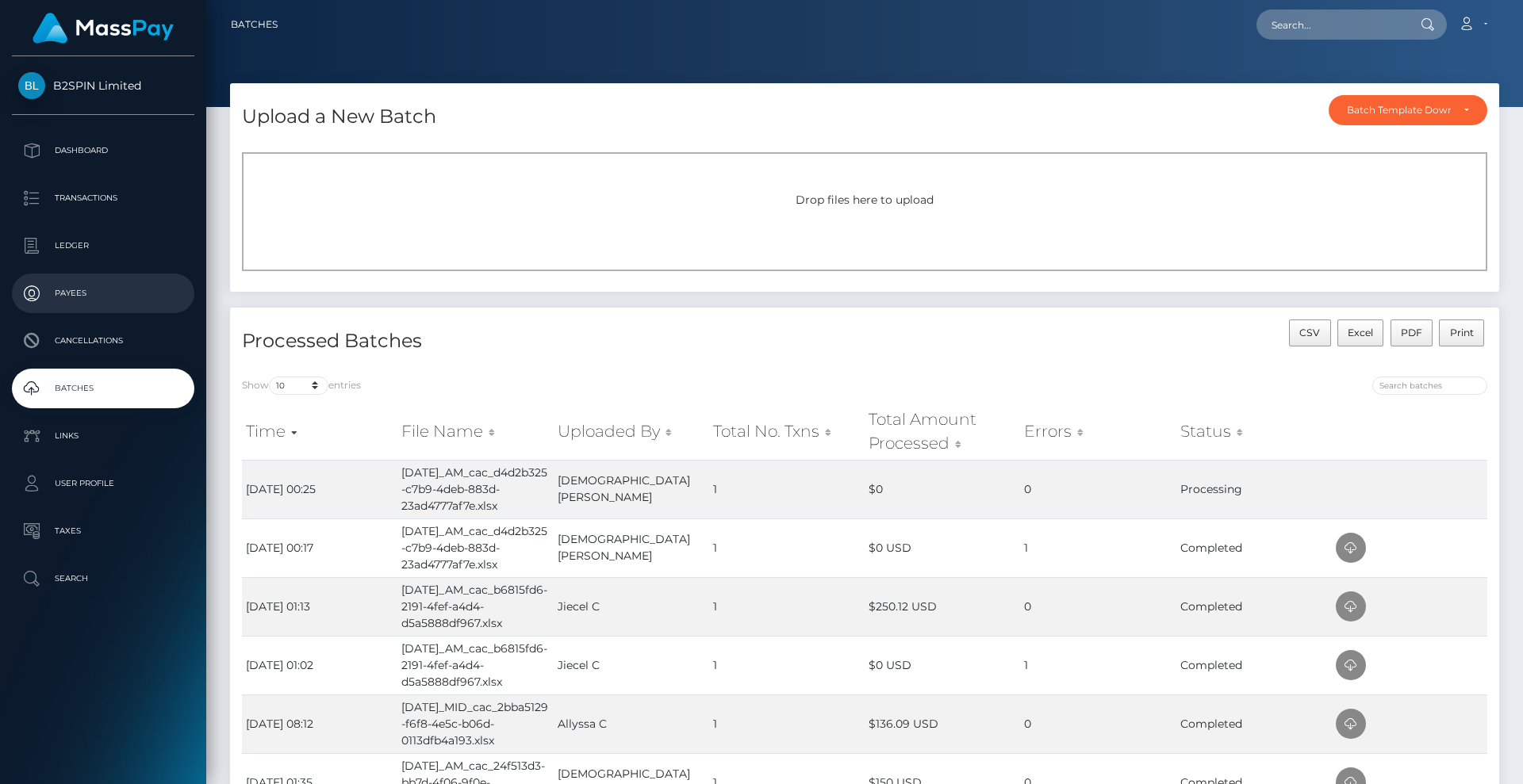
click at [89, 293] on p "Payees" at bounding box center [103, 293] width 169 height 23
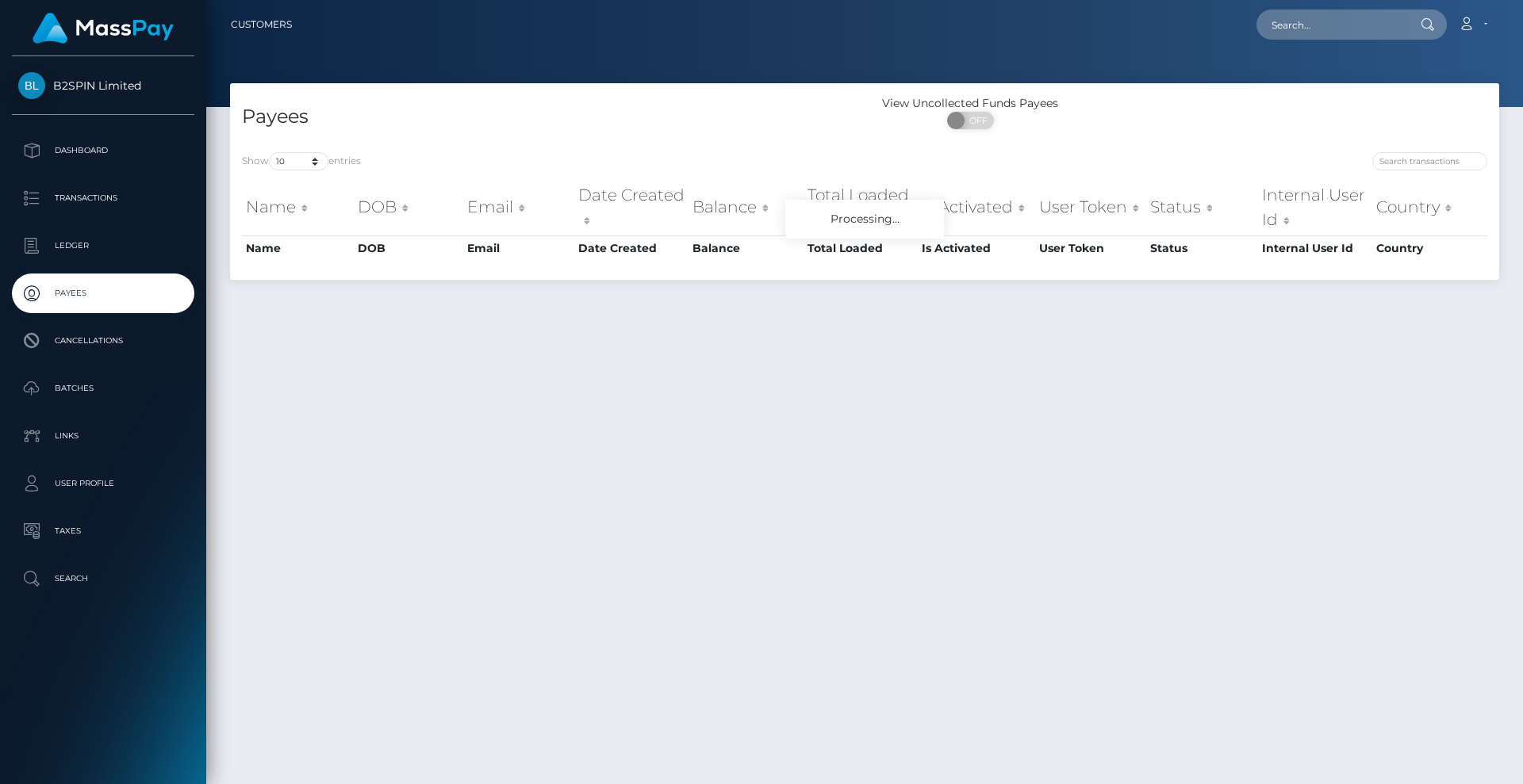
drag, startPoint x: 110, startPoint y: 392, endPoint x: 409, endPoint y: 384, distance: 299.1
click at [110, 391] on p "Batches" at bounding box center [103, 388] width 169 height 23
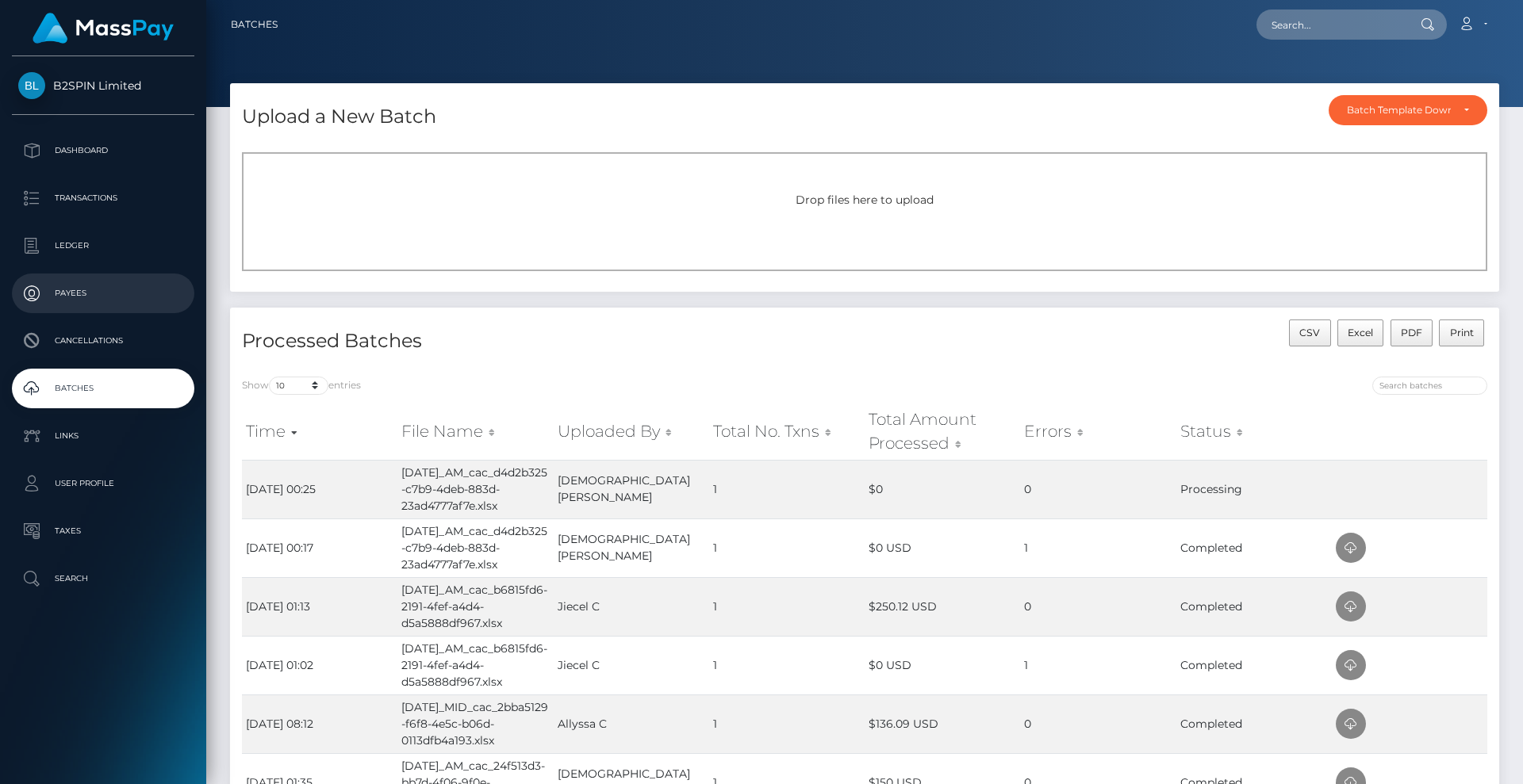
click at [85, 295] on p "Payees" at bounding box center [103, 293] width 169 height 23
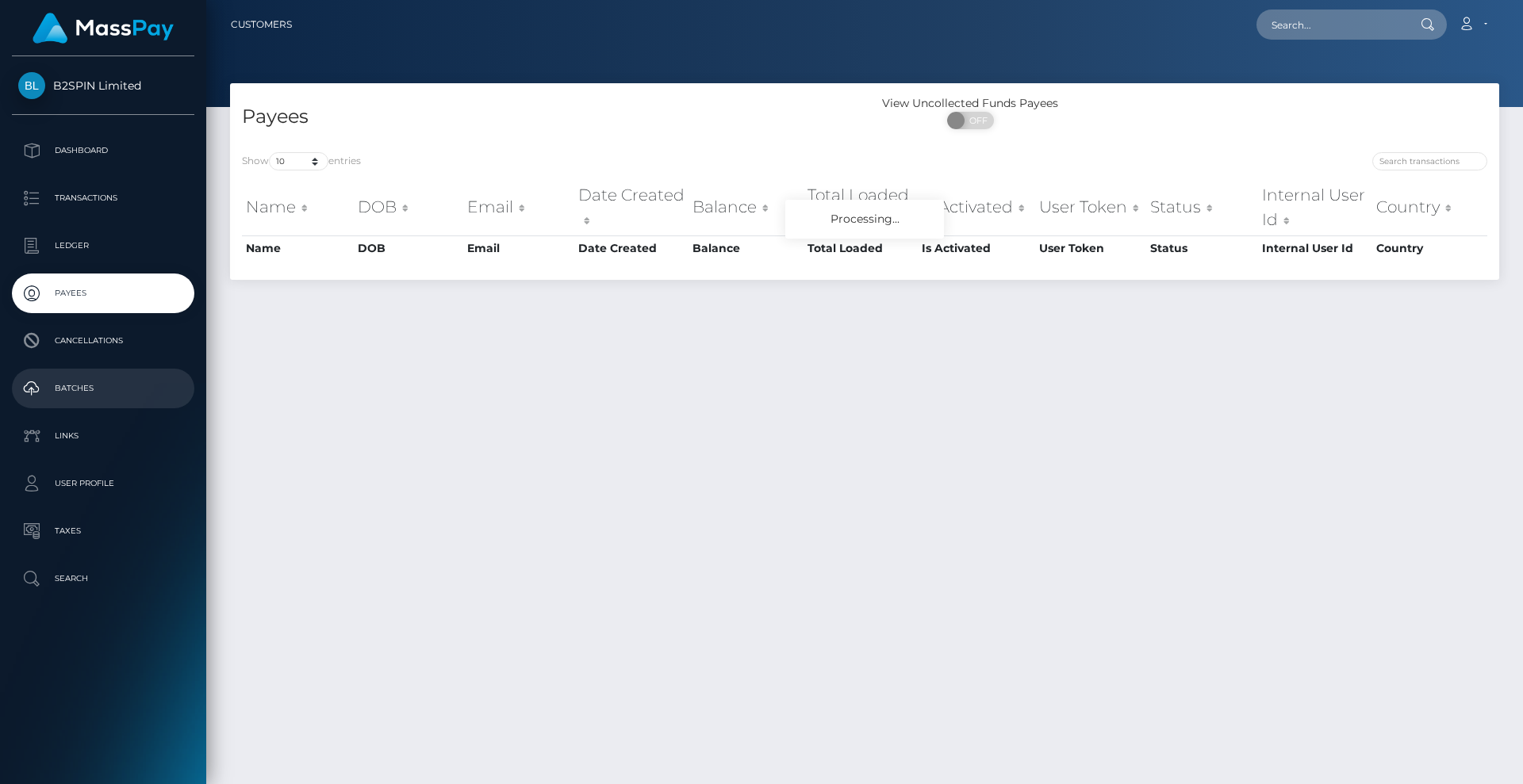
click at [103, 381] on p "Batches" at bounding box center [103, 388] width 169 height 23
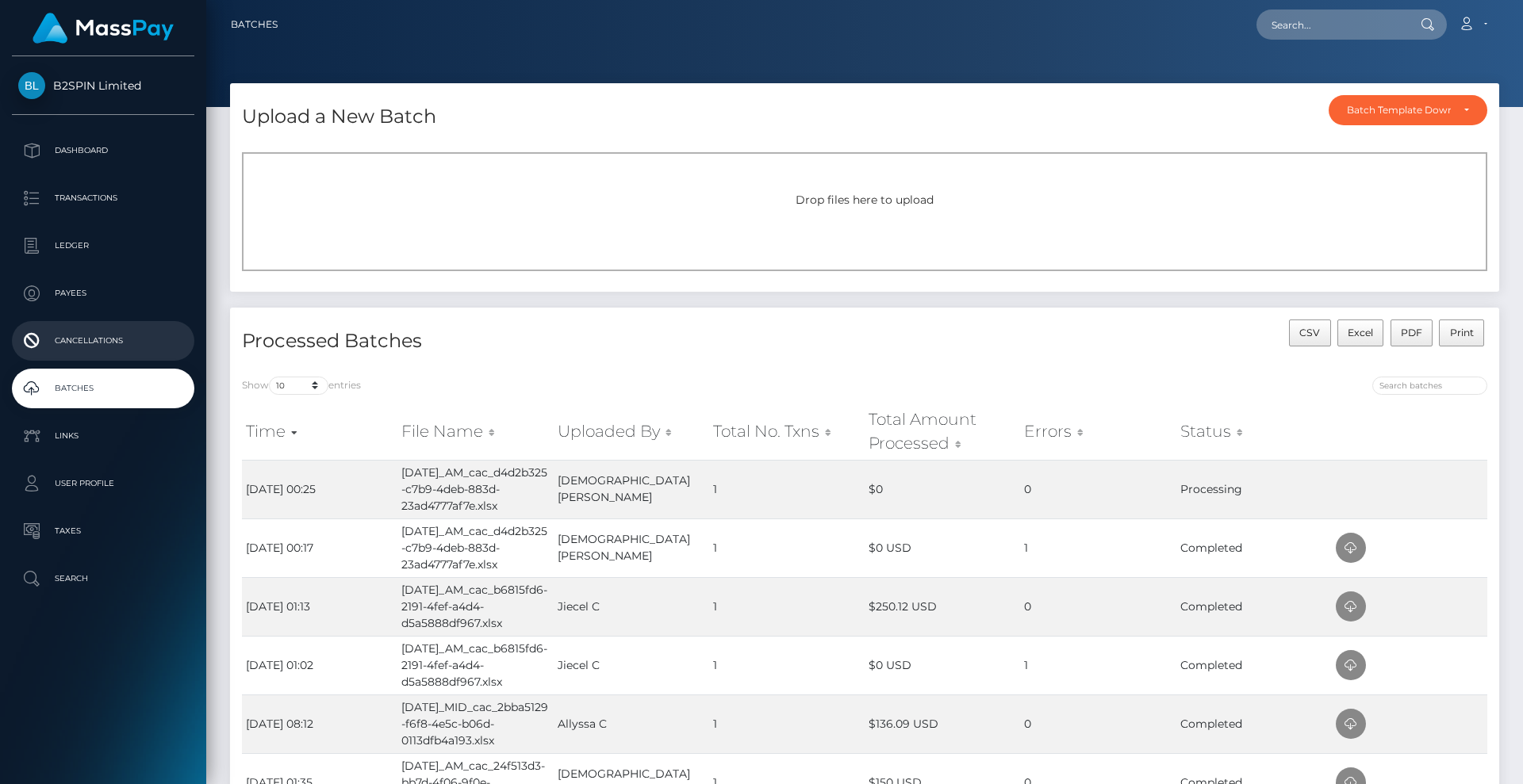
click at [96, 337] on p "Cancellations" at bounding box center [103, 340] width 169 height 23
click at [110, 278] on link "Payees" at bounding box center [103, 293] width 183 height 40
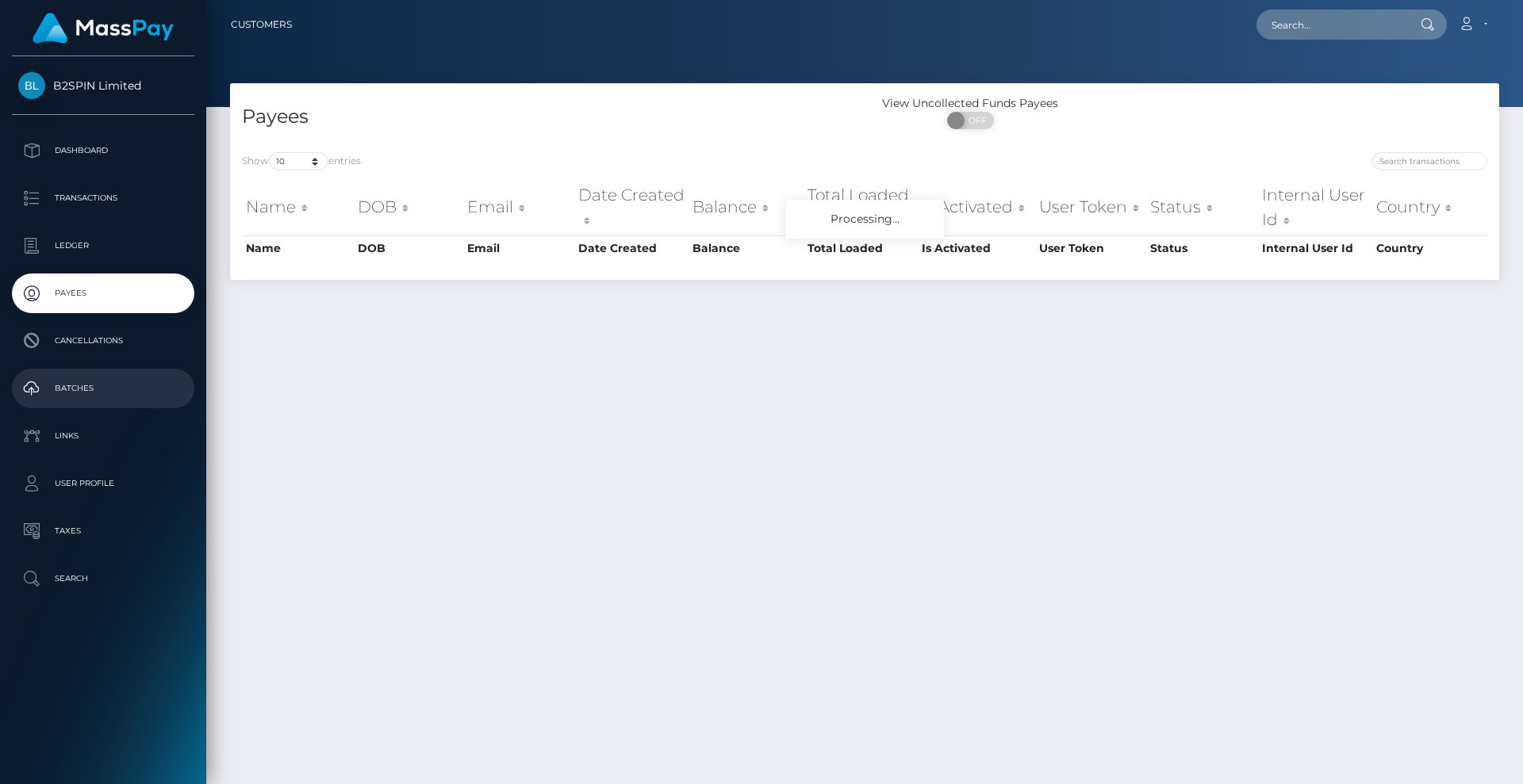
click at [101, 385] on p "Batches" at bounding box center [103, 388] width 169 height 23
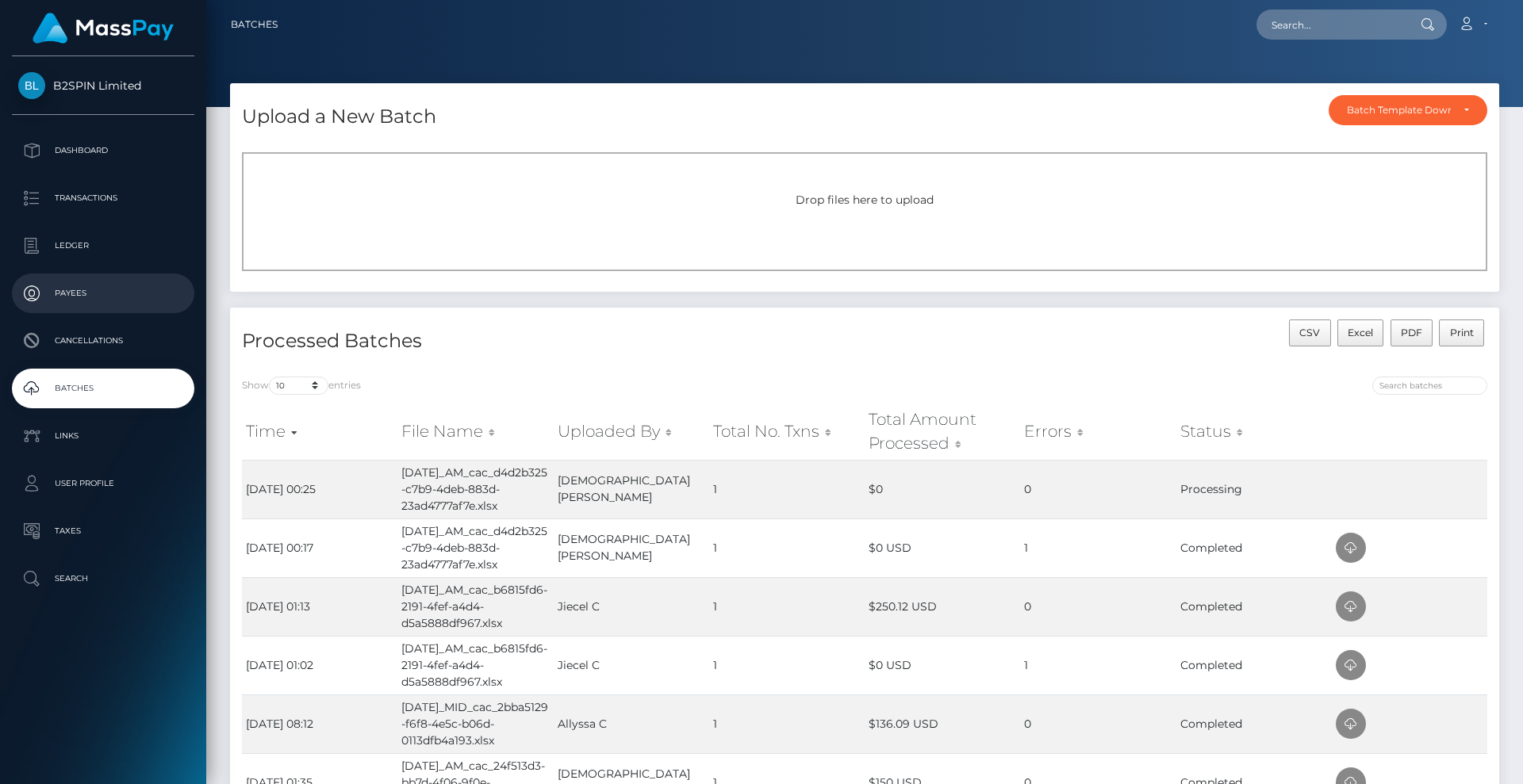
click at [141, 294] on p "Payees" at bounding box center [103, 293] width 169 height 23
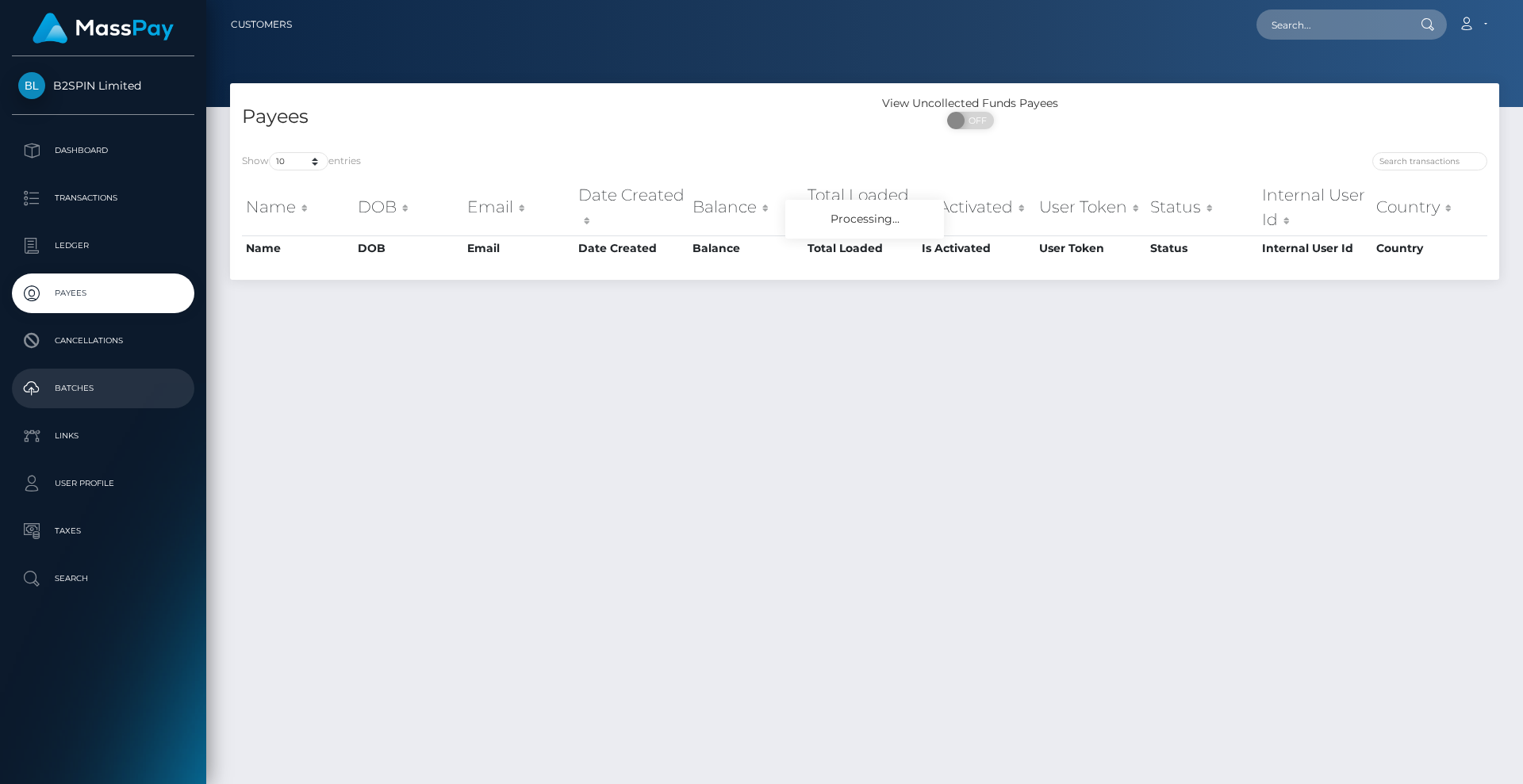
click at [100, 382] on p "Batches" at bounding box center [103, 388] width 169 height 23
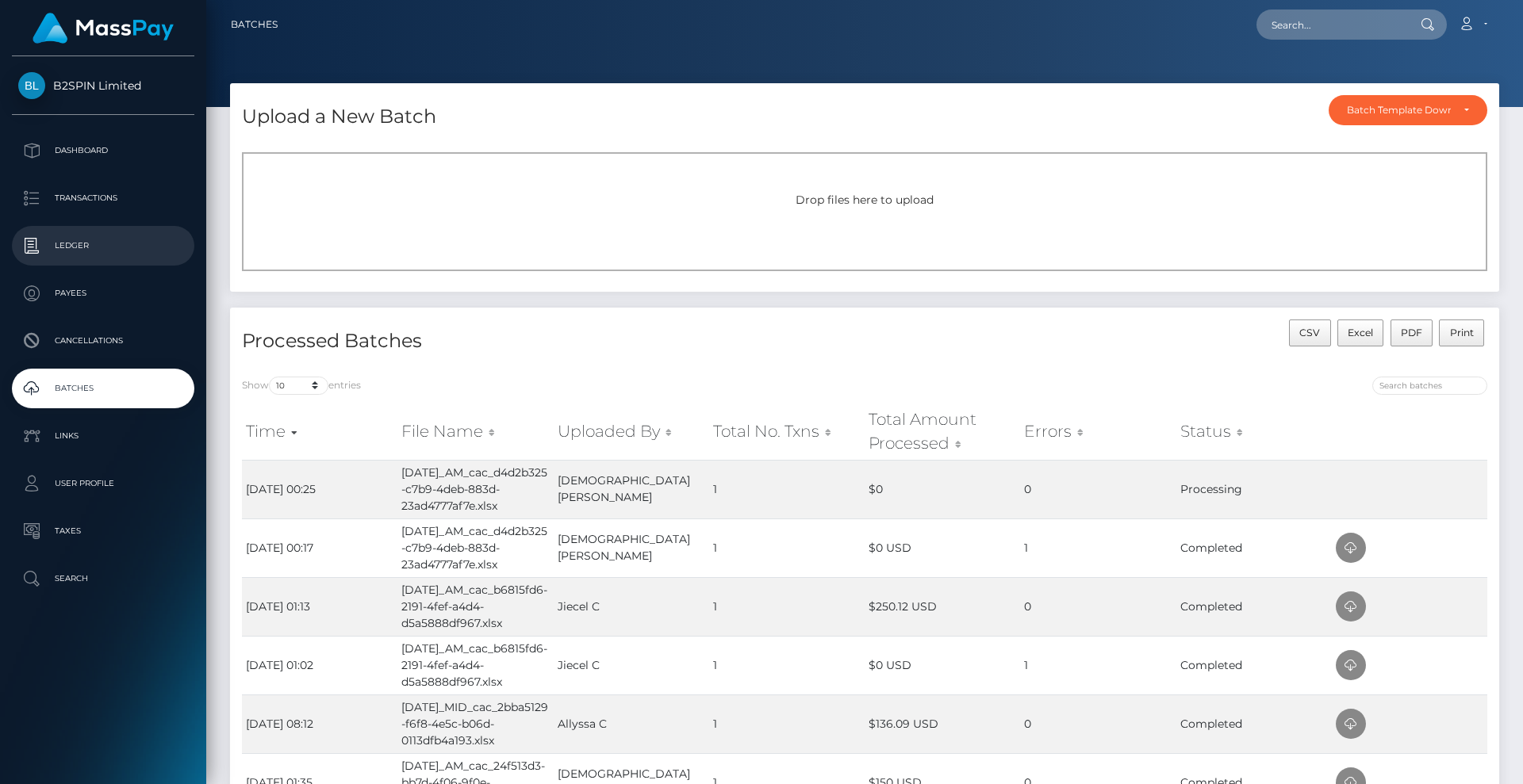
click at [108, 256] on p "Ledger" at bounding box center [103, 246] width 169 height 23
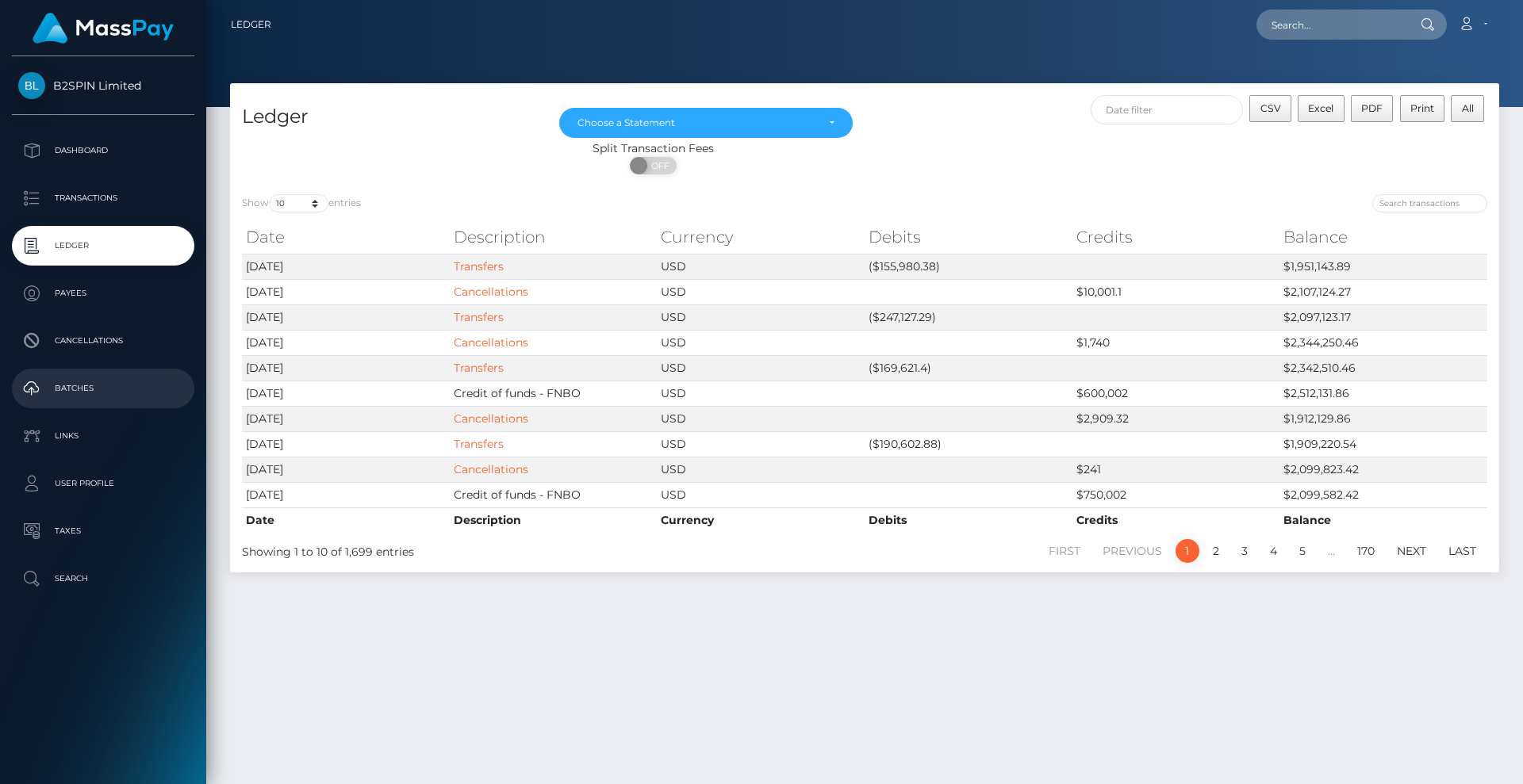
click at [80, 383] on p "Batches" at bounding box center [103, 388] width 169 height 23
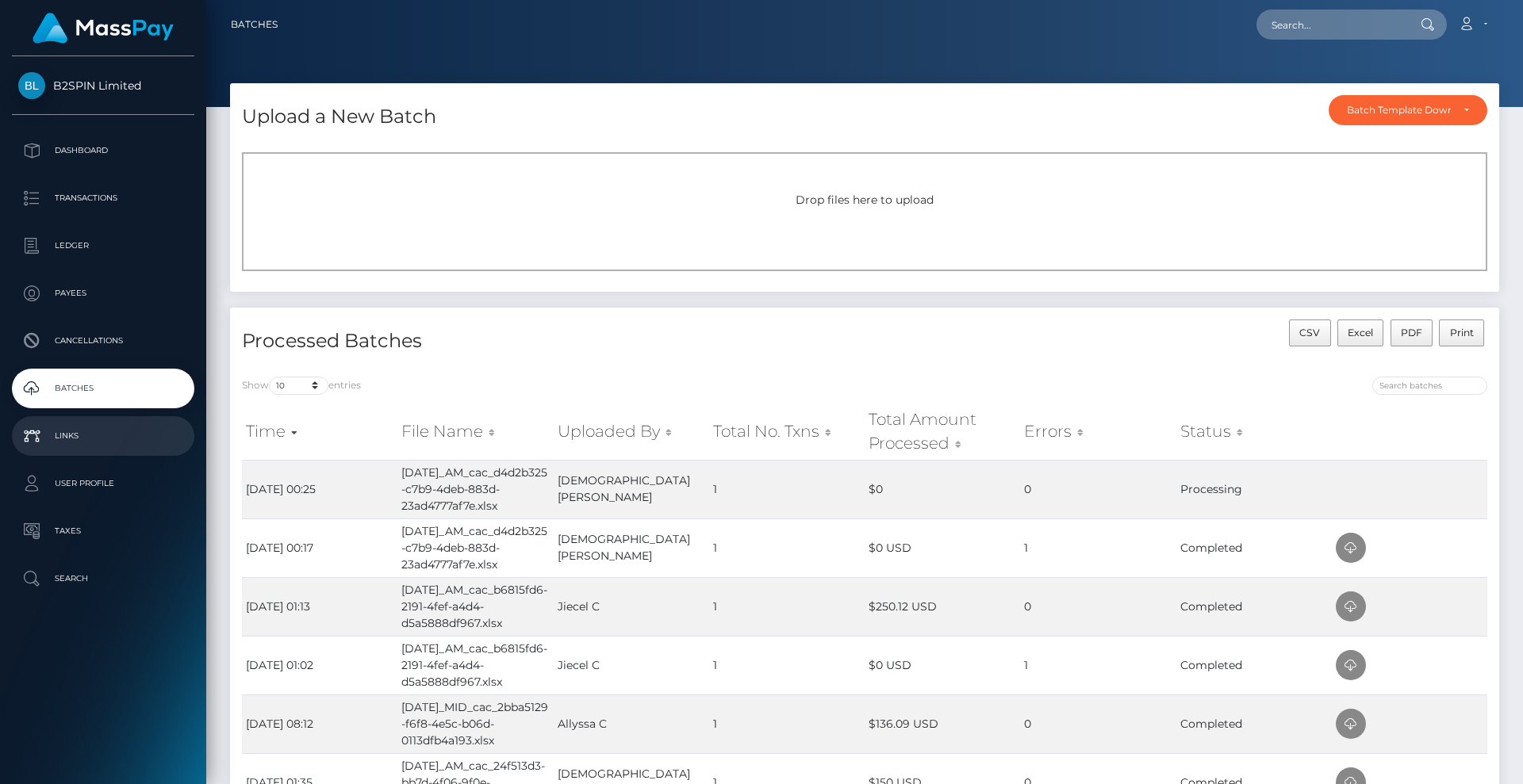
click at [123, 430] on p "Links" at bounding box center [103, 436] width 169 height 23
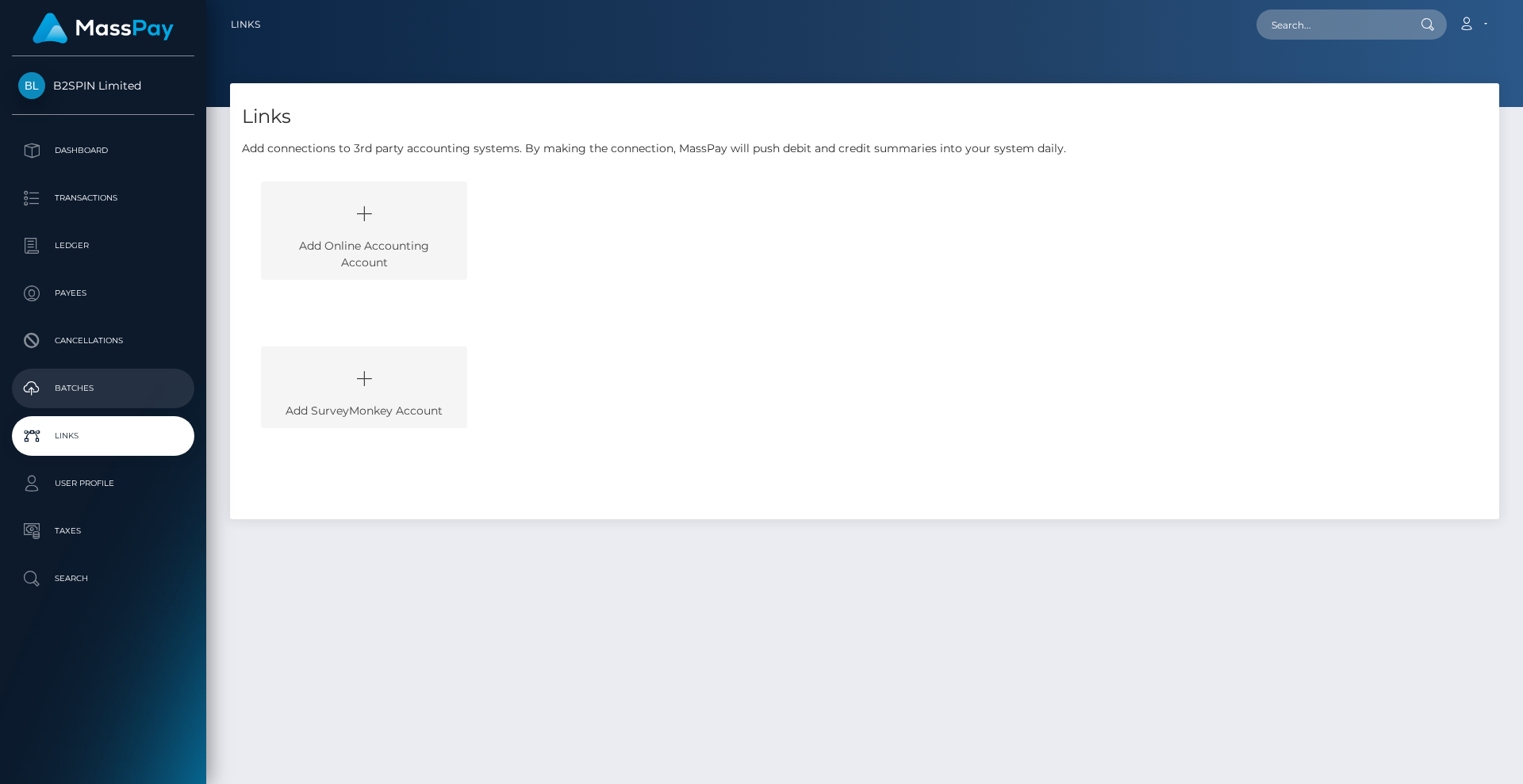
click at [89, 390] on p "Batches" at bounding box center [103, 388] width 169 height 23
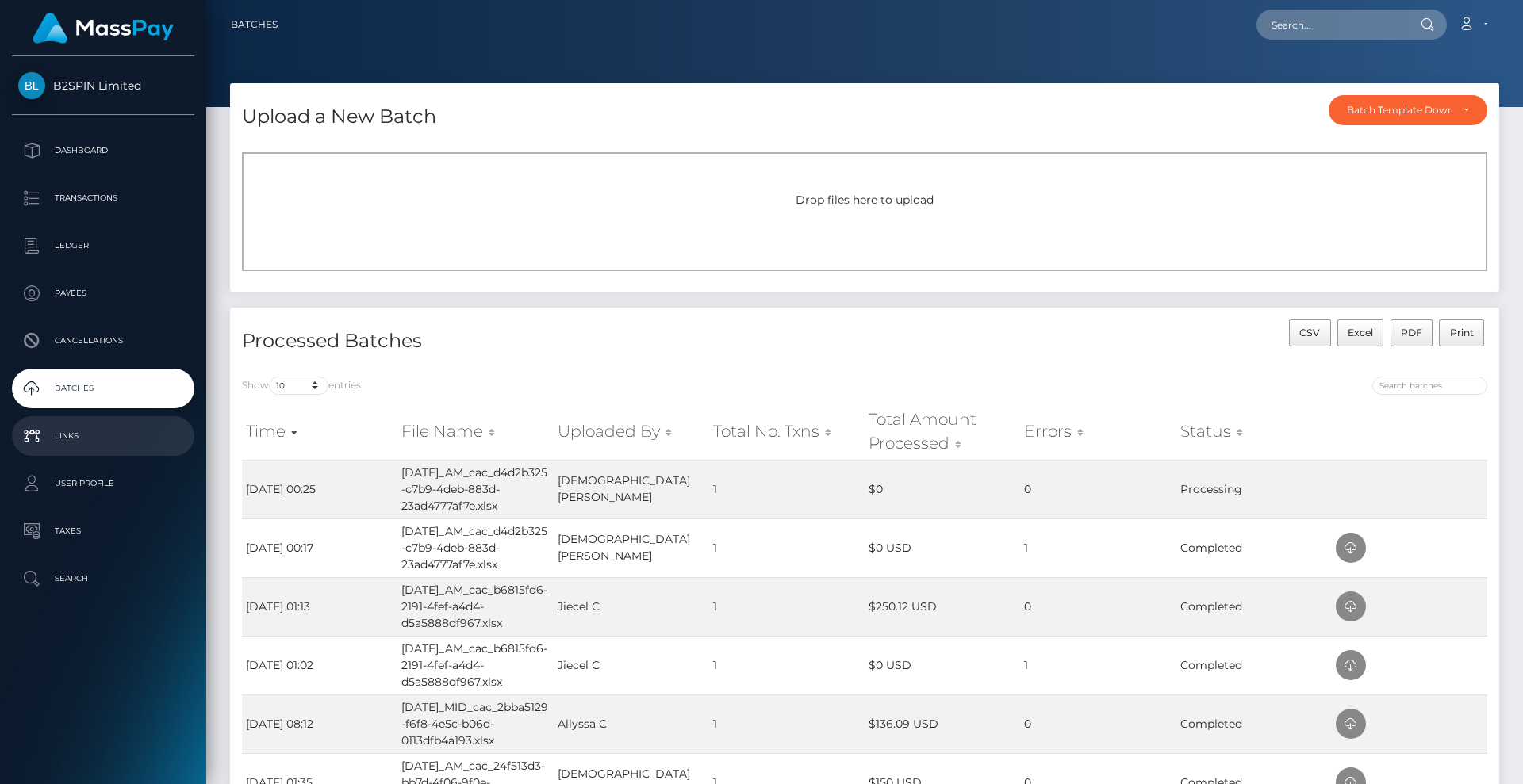
click at [99, 437] on p "Links" at bounding box center [103, 436] width 169 height 23
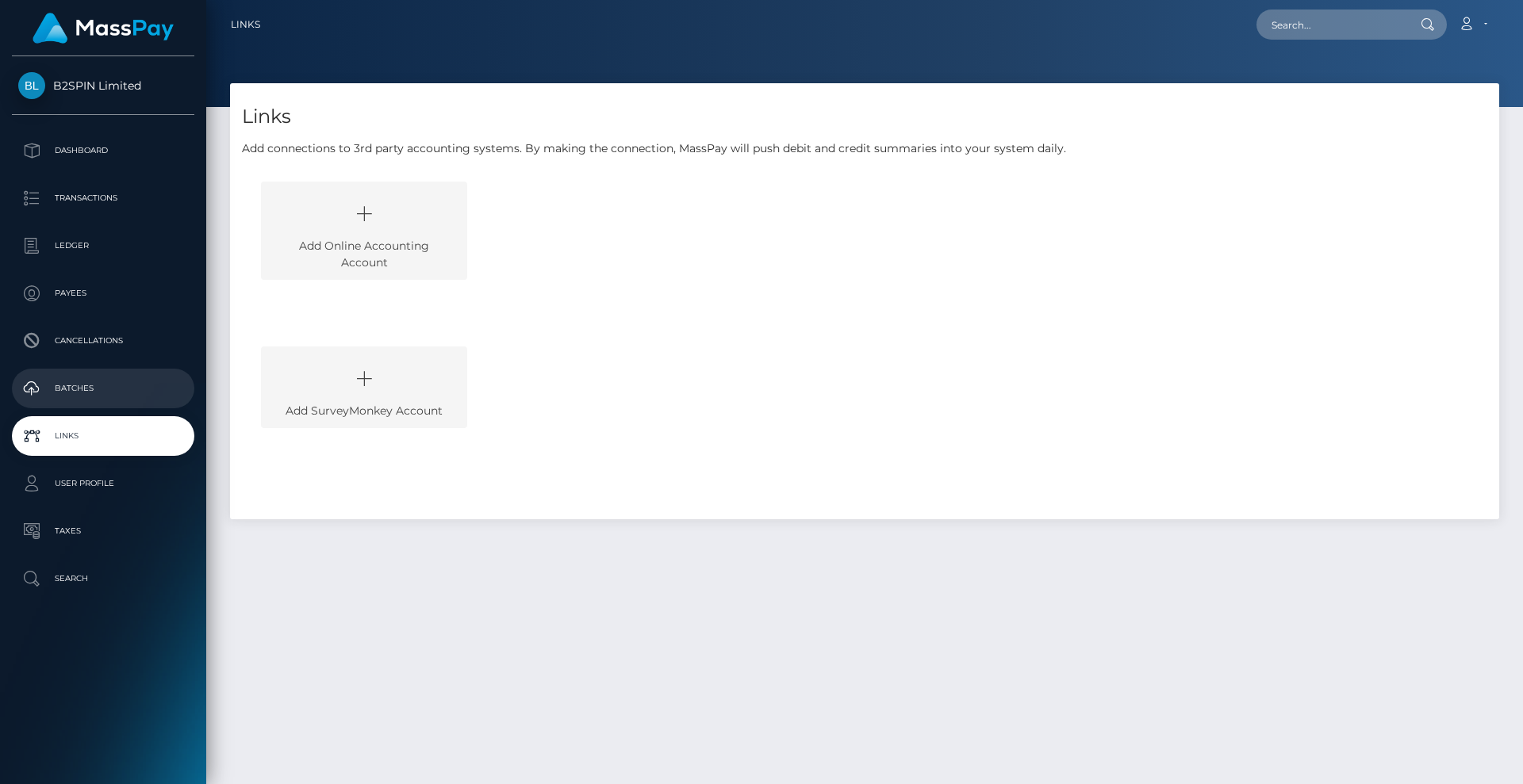
click at [127, 386] on p "Batches" at bounding box center [103, 388] width 169 height 23
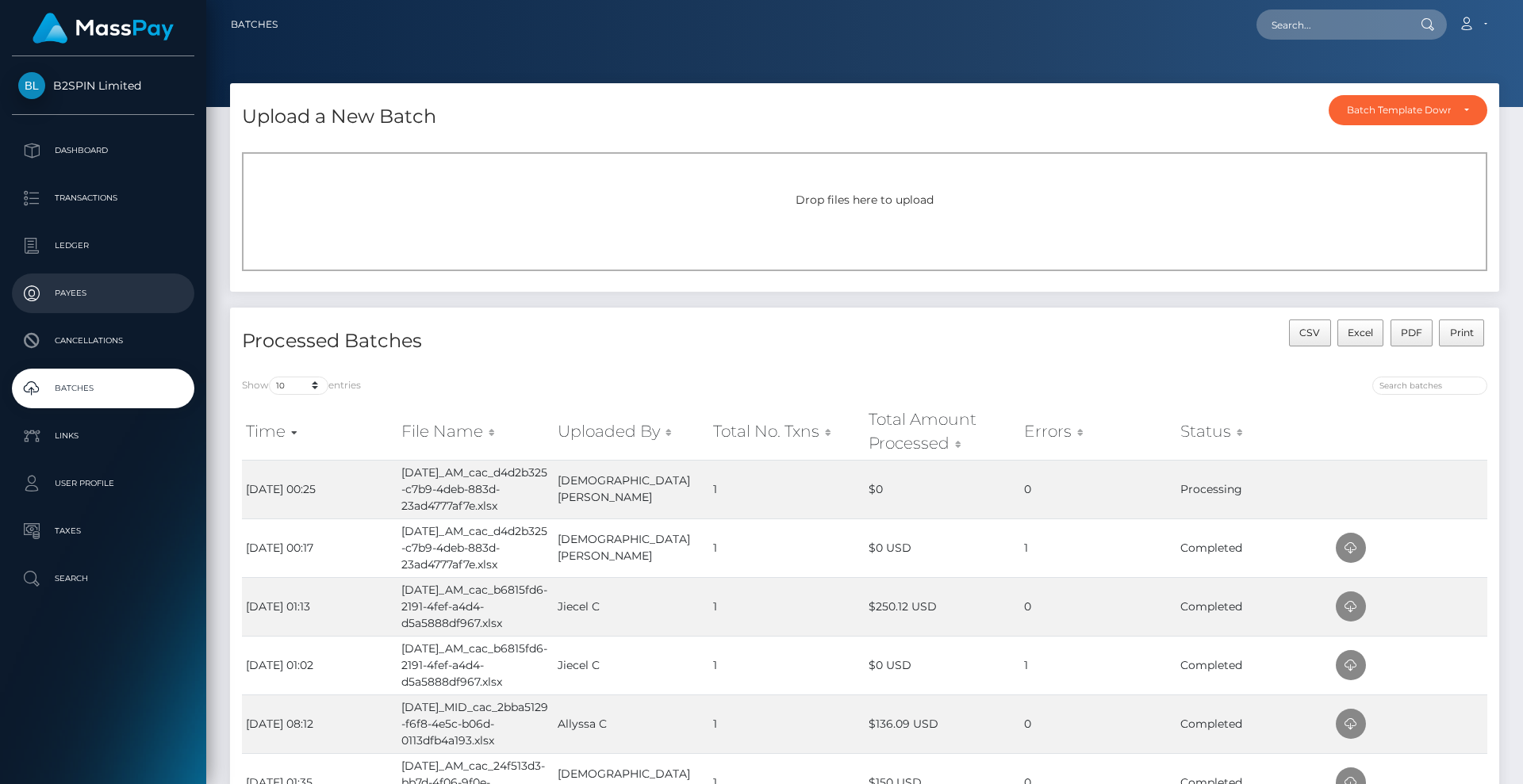
click at [101, 299] on p "Payees" at bounding box center [103, 293] width 169 height 23
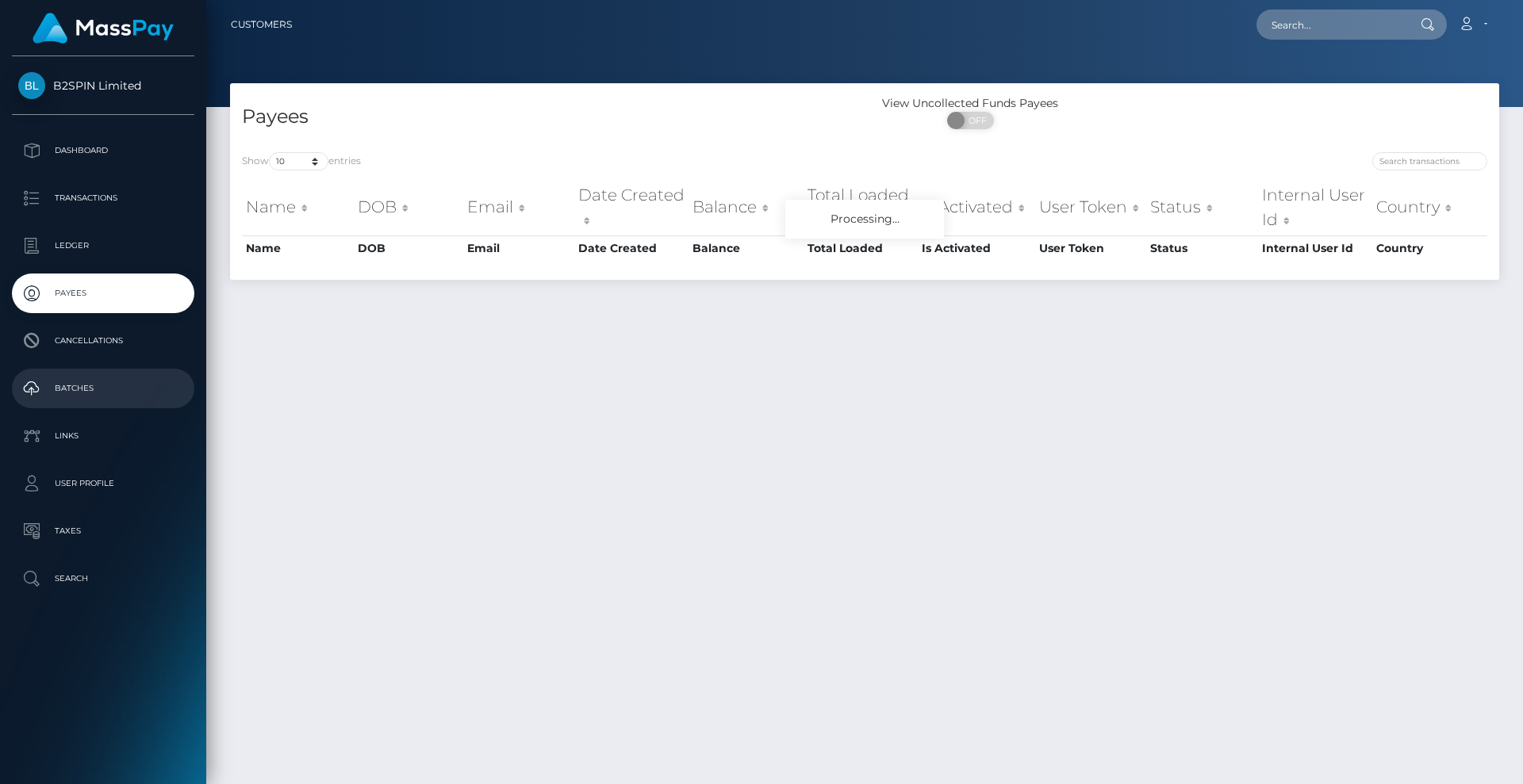
click at [101, 383] on p "Batches" at bounding box center [103, 388] width 169 height 23
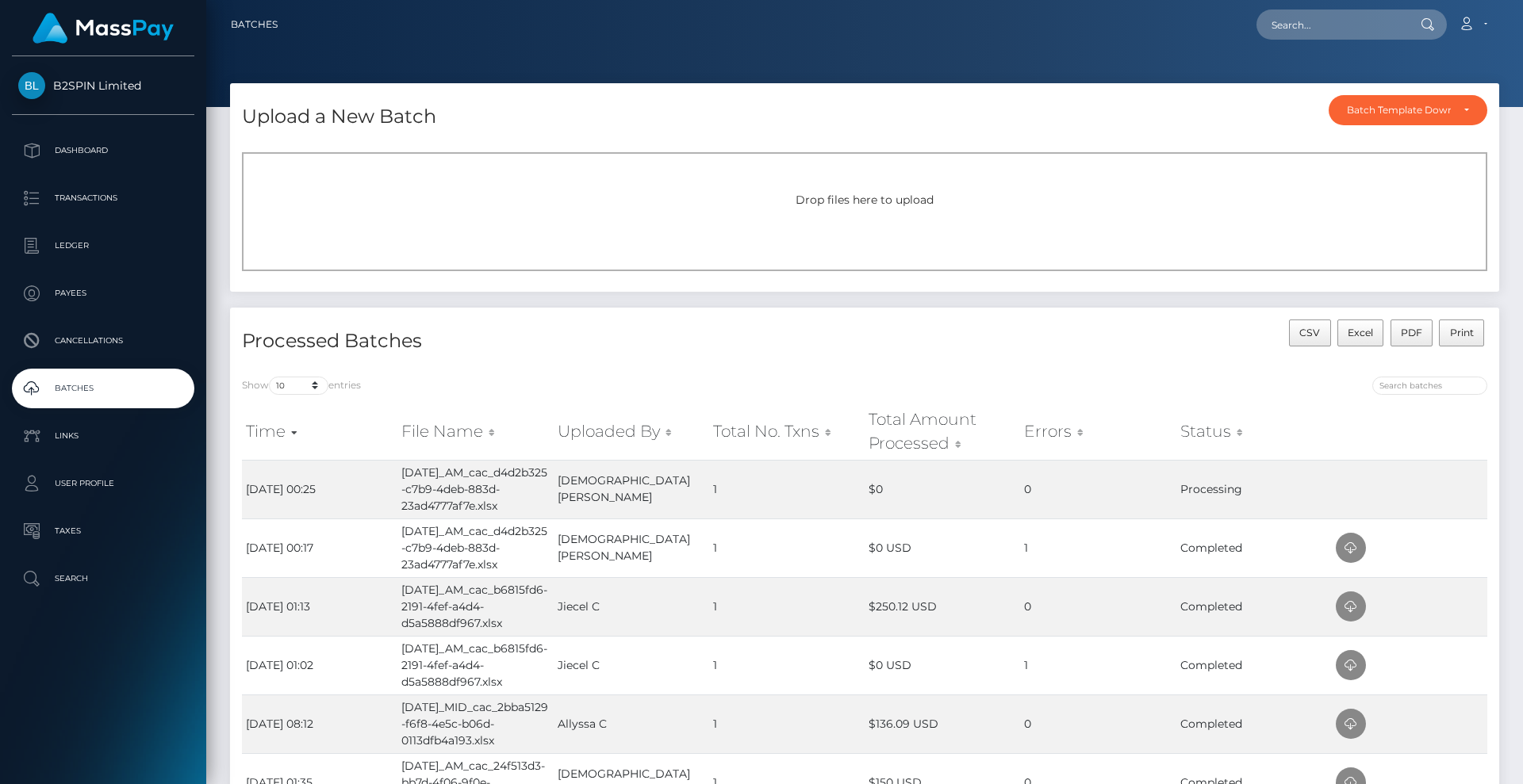
drag, startPoint x: 880, startPoint y: 358, endPoint x: 576, endPoint y: 323, distance: 306.0
click at [879, 360] on div "CSV Excel PDF Print" at bounding box center [1182, 342] width 635 height 45
click at [85, 296] on p "Payees" at bounding box center [103, 293] width 169 height 23
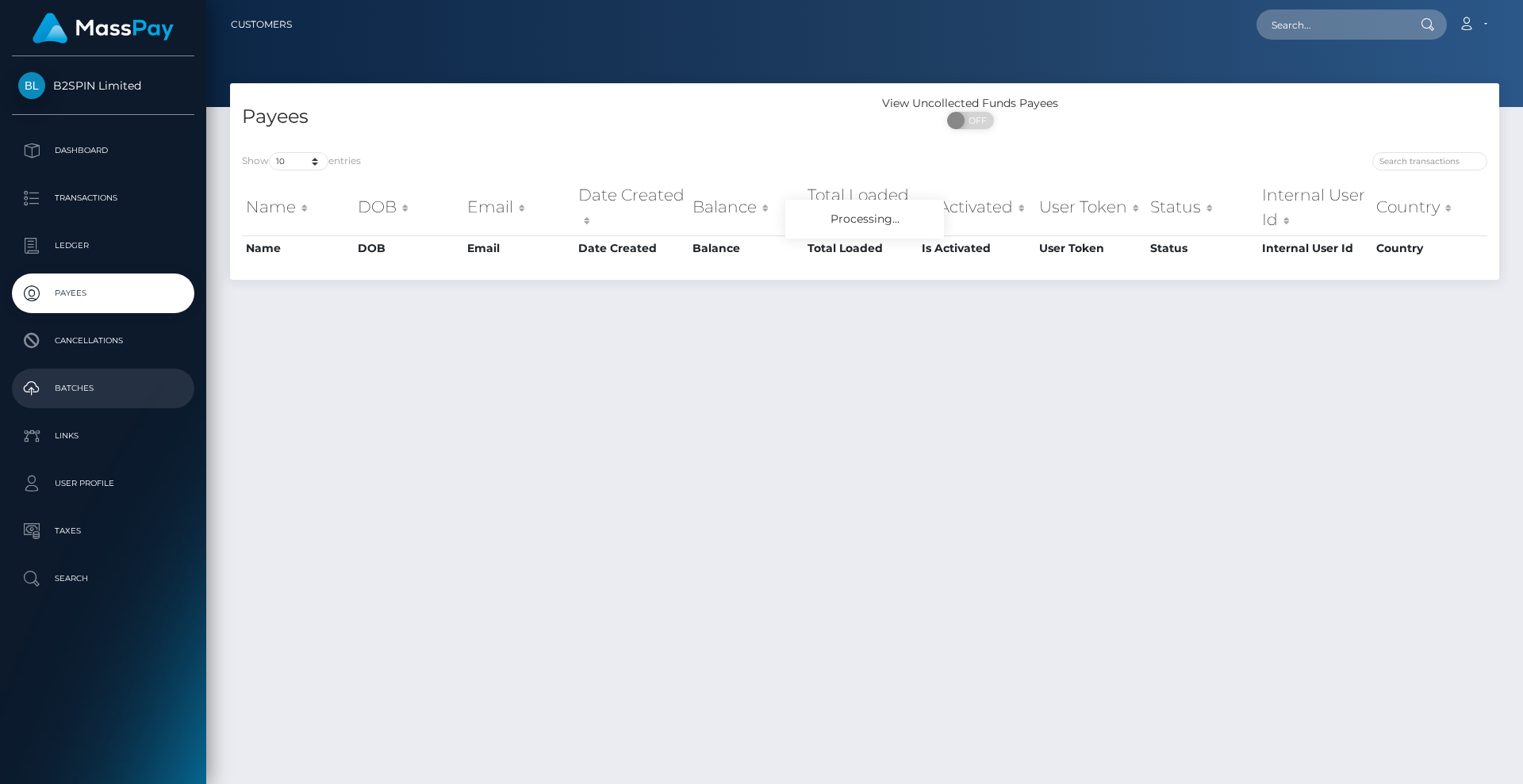
click at [117, 390] on p "Batches" at bounding box center [103, 388] width 169 height 23
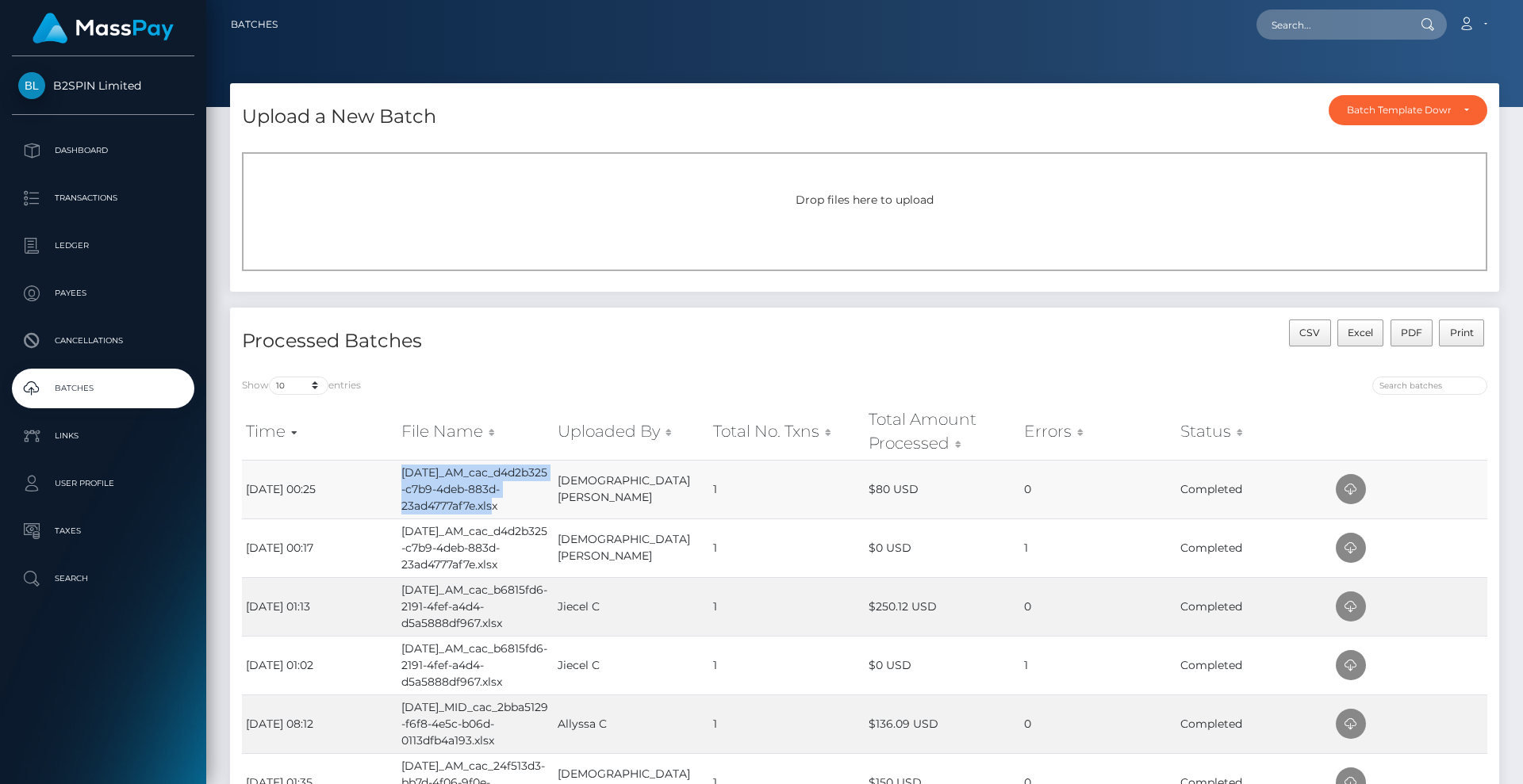
drag, startPoint x: 506, startPoint y: 509, endPoint x: 397, endPoint y: 470, distance: 115.8
click at [397, 470] on td "[DATE]_AM_cac_d4d2b325-c7b9-4deb-883d-23ad4777af7e.xlsx" at bounding box center [475, 489] width 156 height 59
copy td "[DATE]_AM_cac_d4d2b325-c7b9-4deb-883d-23ad4777af7e.xlsx"
